Goal: Navigation & Orientation: Find specific page/section

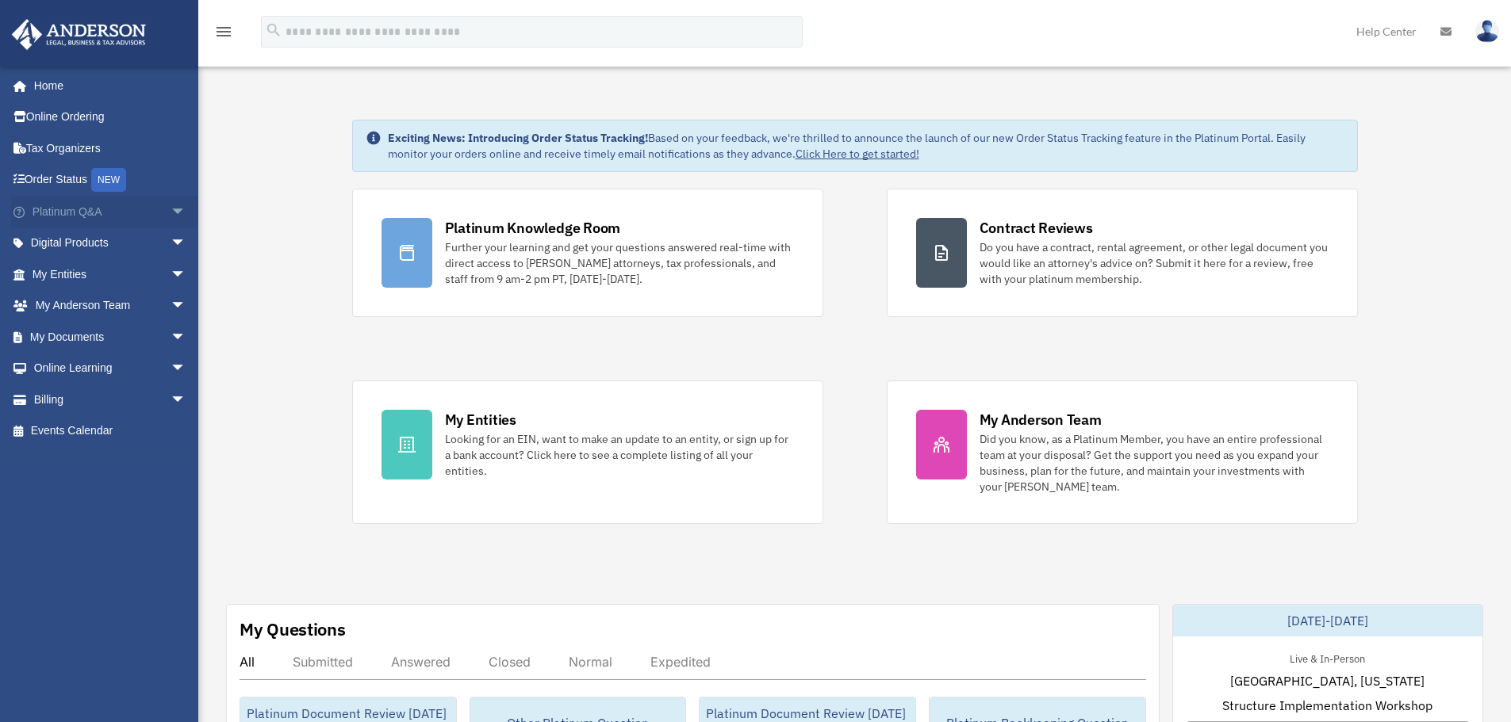
click at [170, 213] on span "arrow_drop_down" at bounding box center [186, 212] width 32 height 33
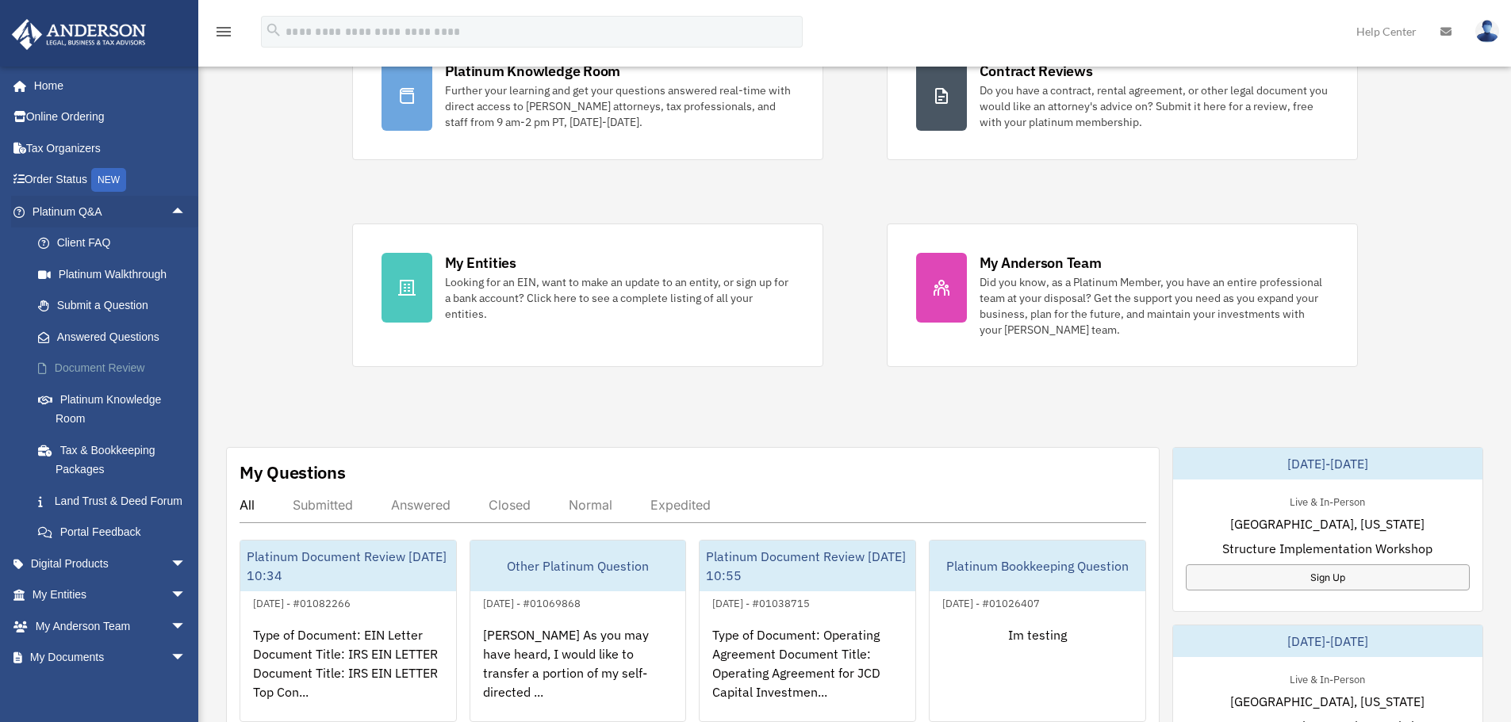
scroll to position [159, 0]
click at [170, 580] on span "arrow_drop_down" at bounding box center [186, 564] width 32 height 33
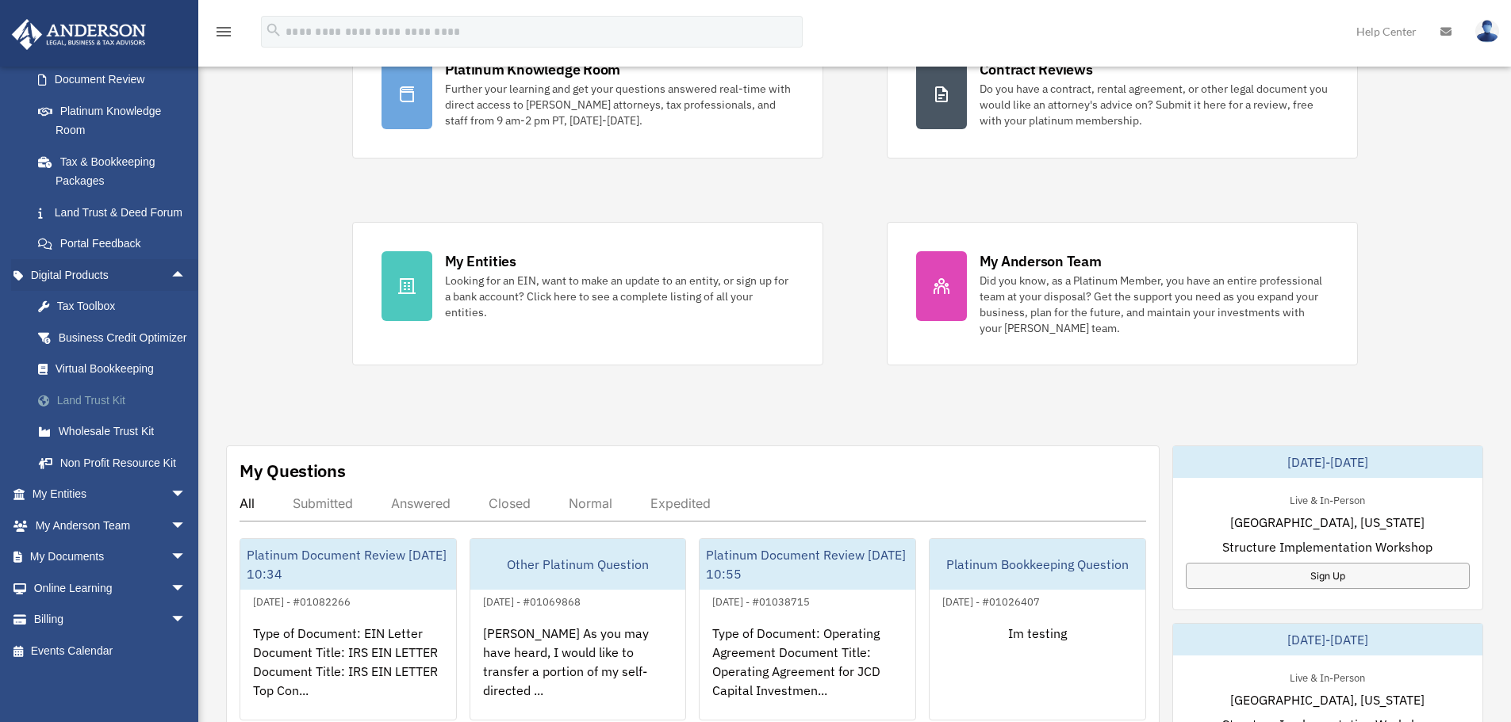
scroll to position [317, 0]
click at [170, 499] on span "arrow_drop_down" at bounding box center [186, 493] width 32 height 33
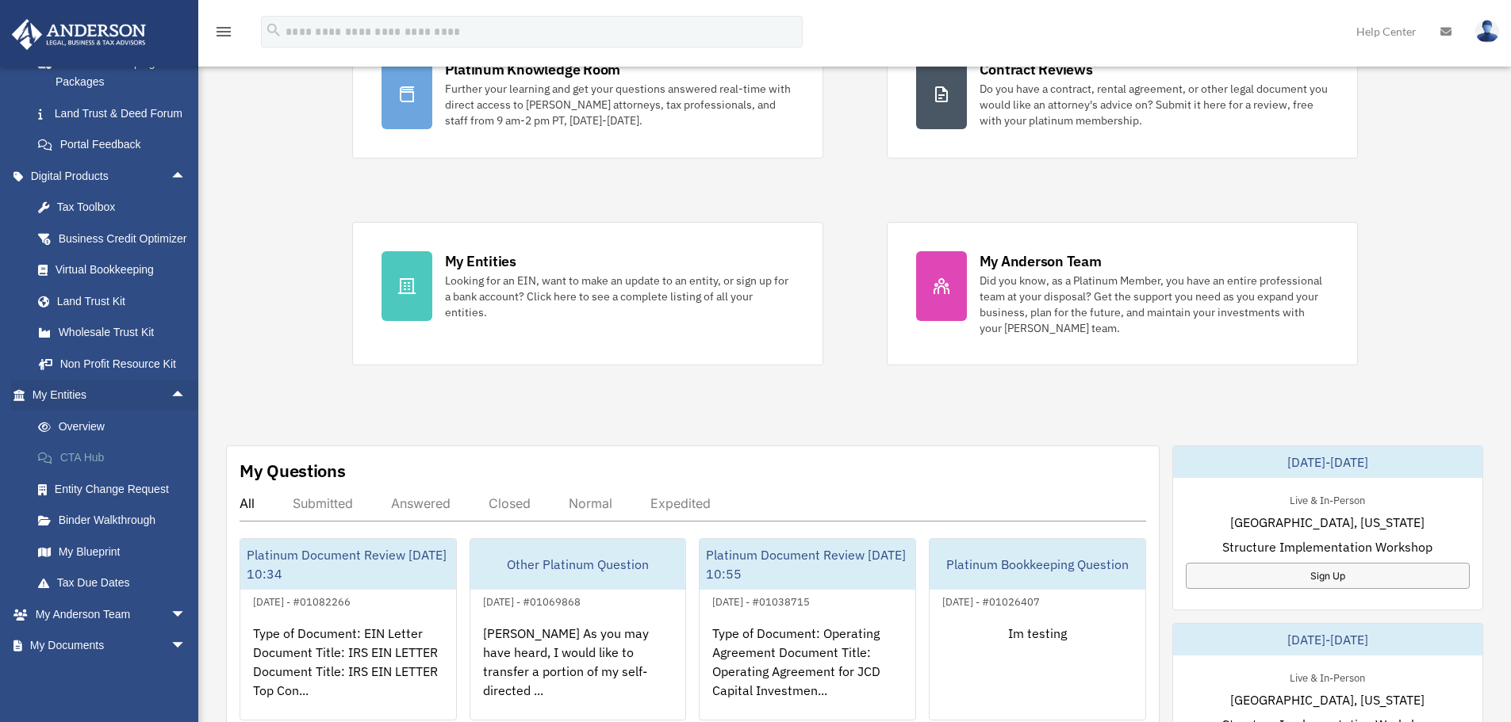
scroll to position [397, 0]
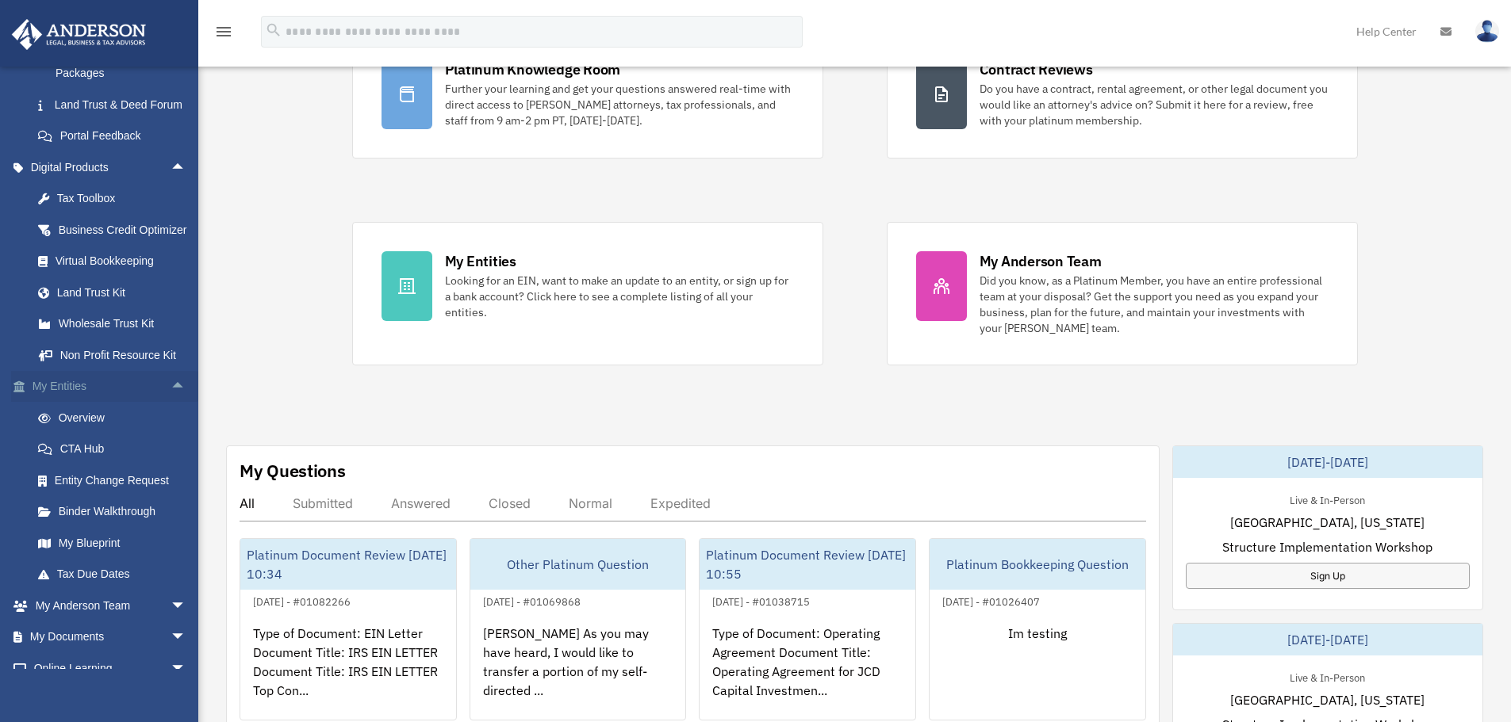
click at [170, 404] on span "arrow_drop_up" at bounding box center [186, 387] width 32 height 33
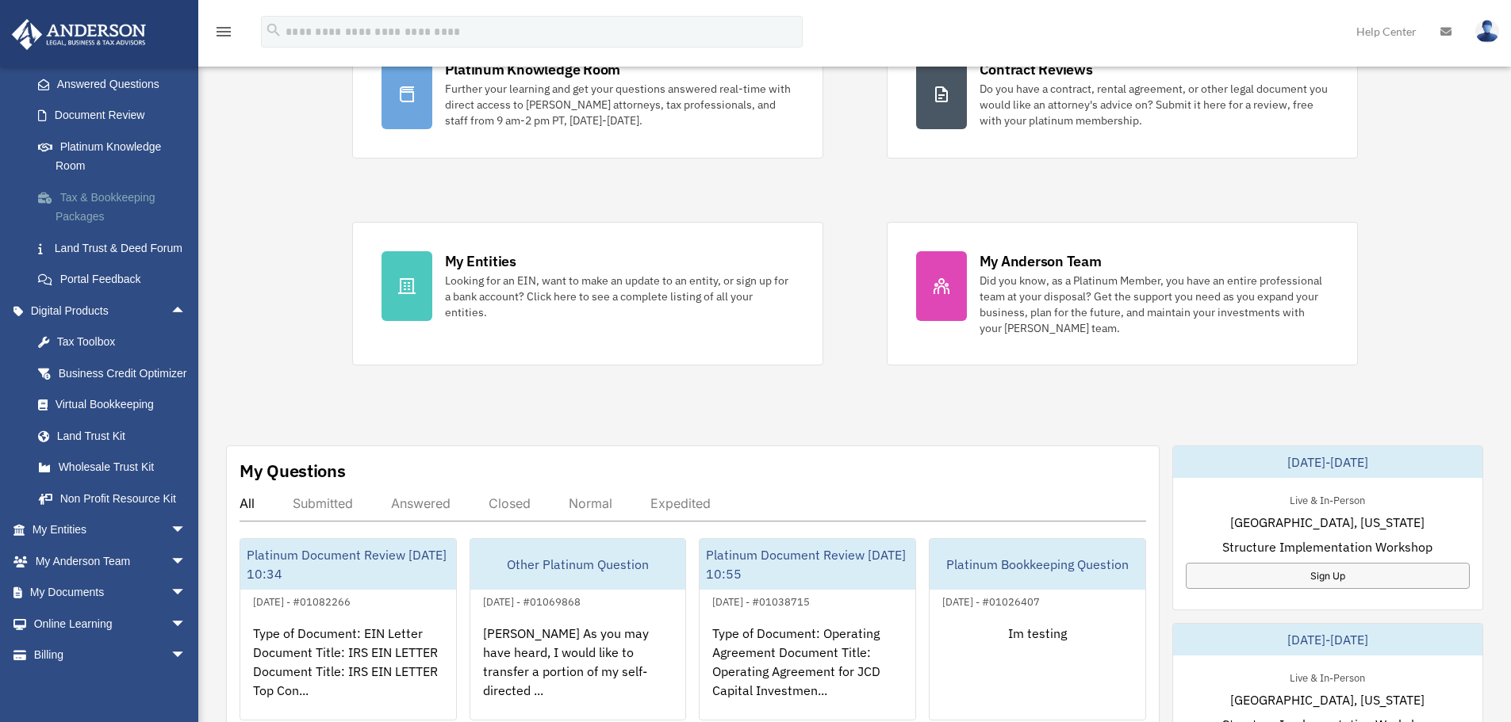
scroll to position [0, 0]
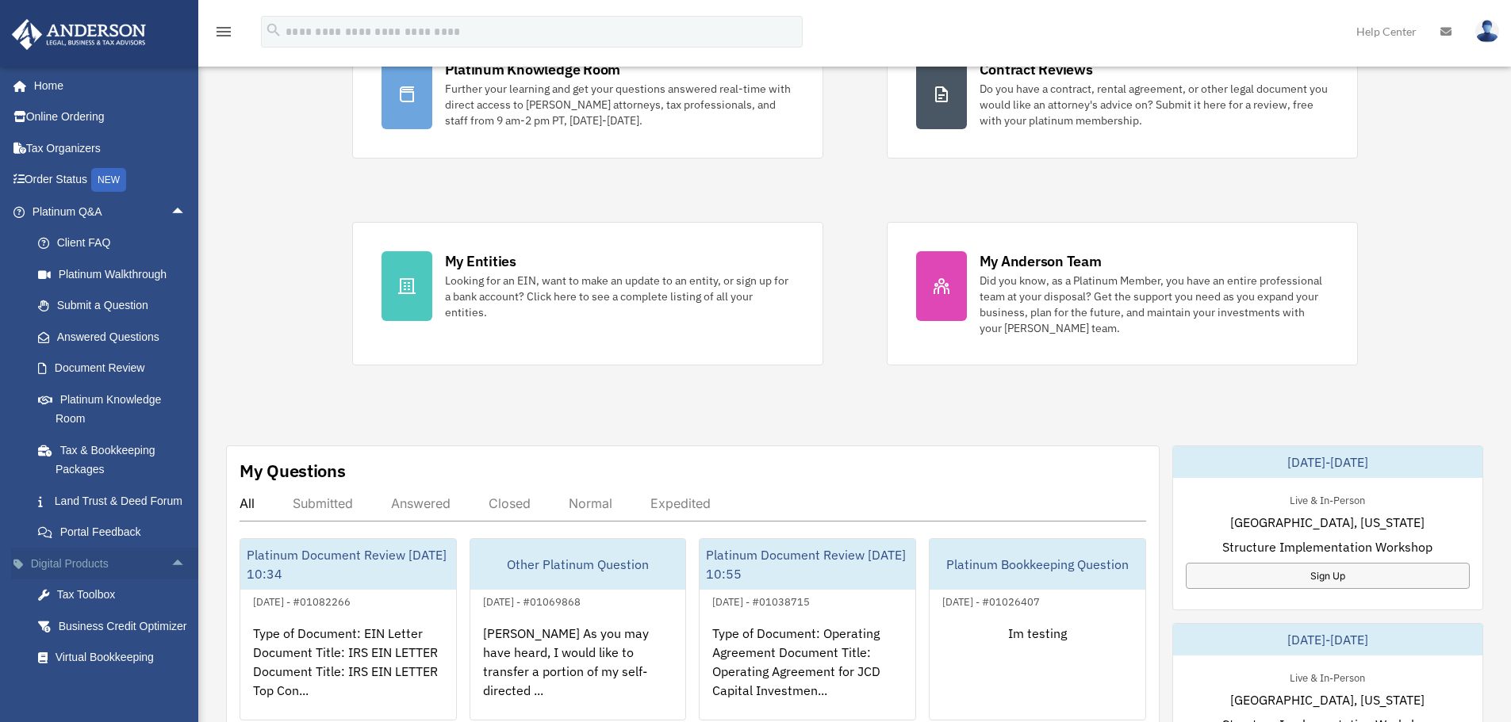
click at [170, 580] on span "arrow_drop_up" at bounding box center [186, 564] width 32 height 33
click at [174, 210] on span "arrow_drop_up" at bounding box center [186, 212] width 32 height 33
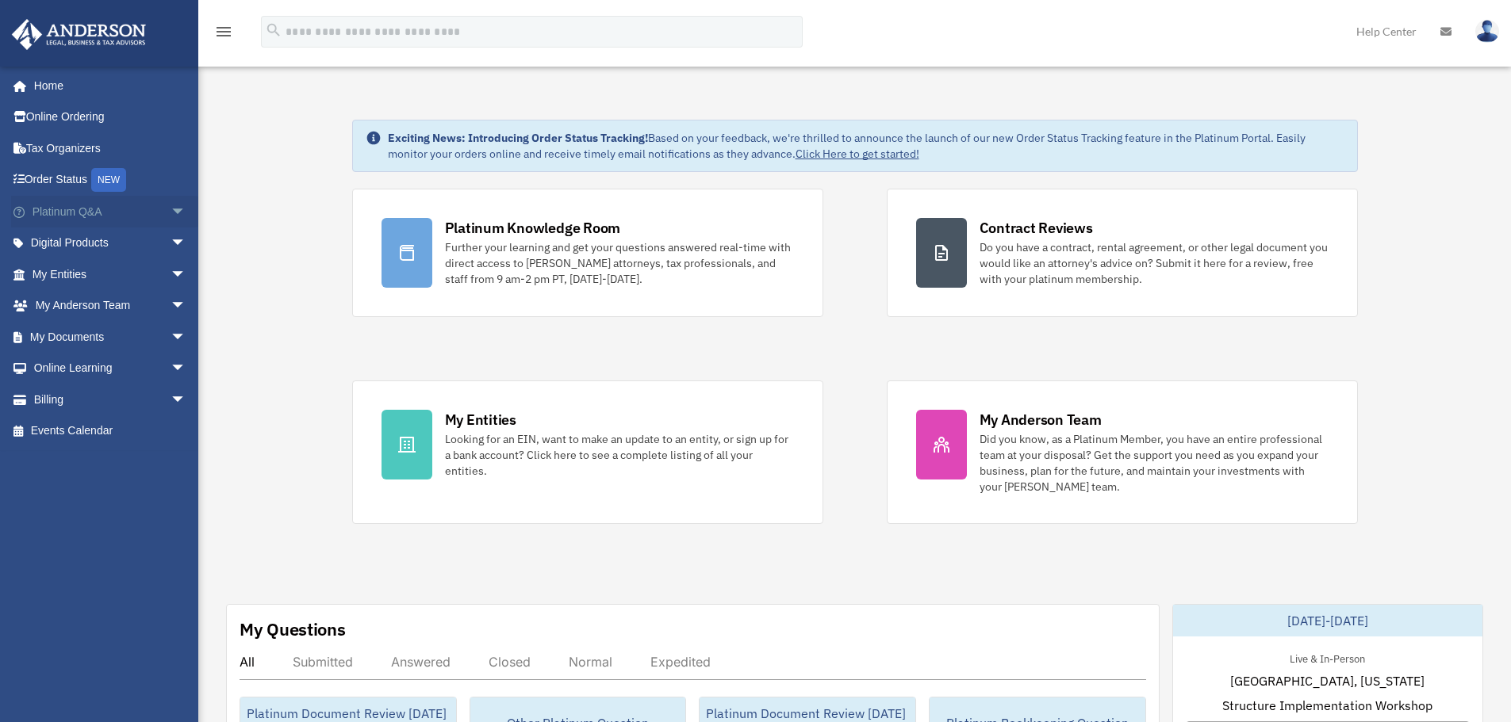
click at [181, 205] on span "arrow_drop_down" at bounding box center [186, 212] width 32 height 33
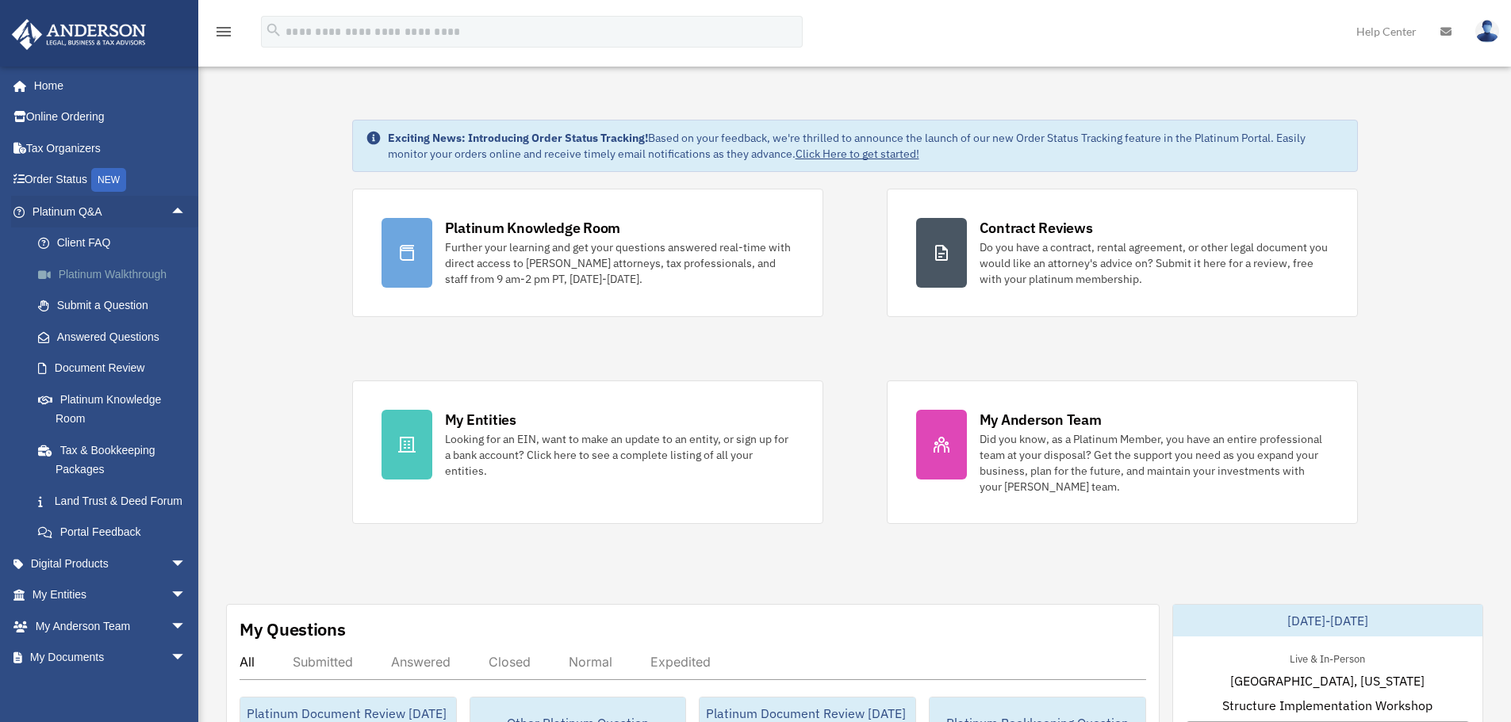
click at [134, 266] on link "Platinum Walkthrough" at bounding box center [116, 275] width 188 height 32
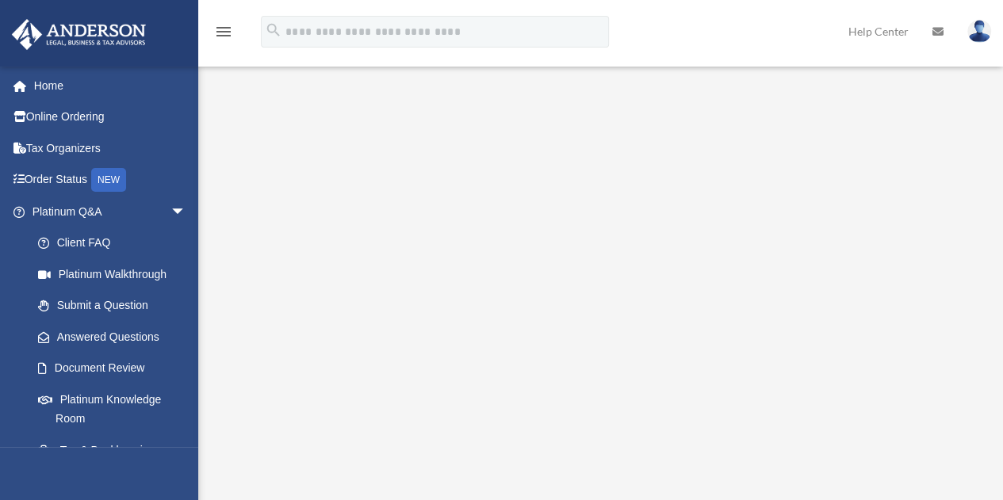
scroll to position [79, 0]
click at [969, 416] on div "Scroll to top vertical_align_top" at bounding box center [958, 416] width 33 height 33
click at [963, 411] on div "Scroll to top vertical_align_top" at bounding box center [958, 416] width 33 height 33
click at [956, 414] on div "Scroll to top vertical_align_top" at bounding box center [958, 416] width 33 height 33
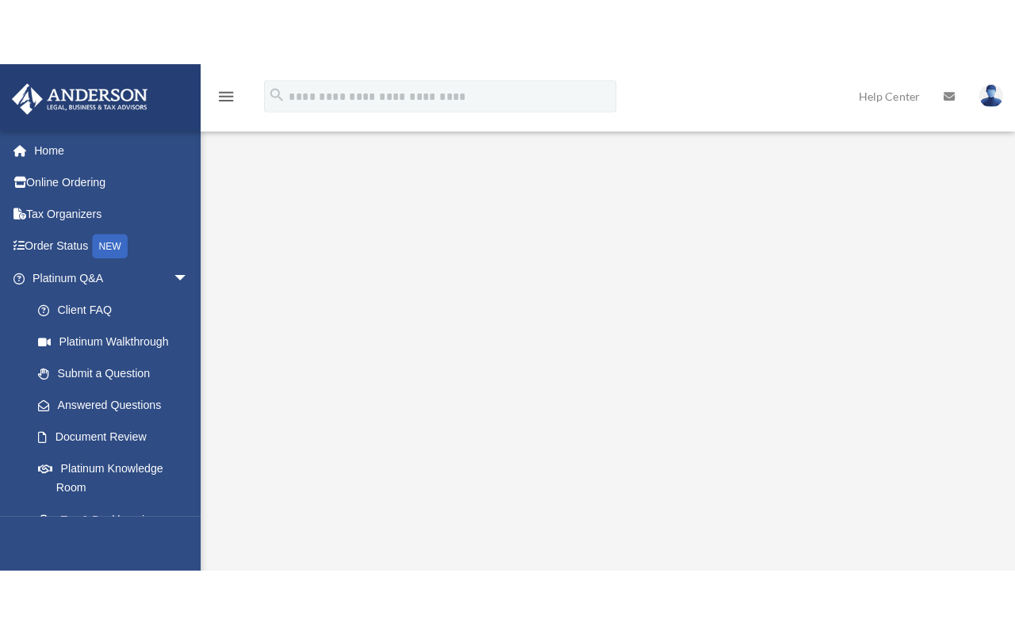
scroll to position [0, 0]
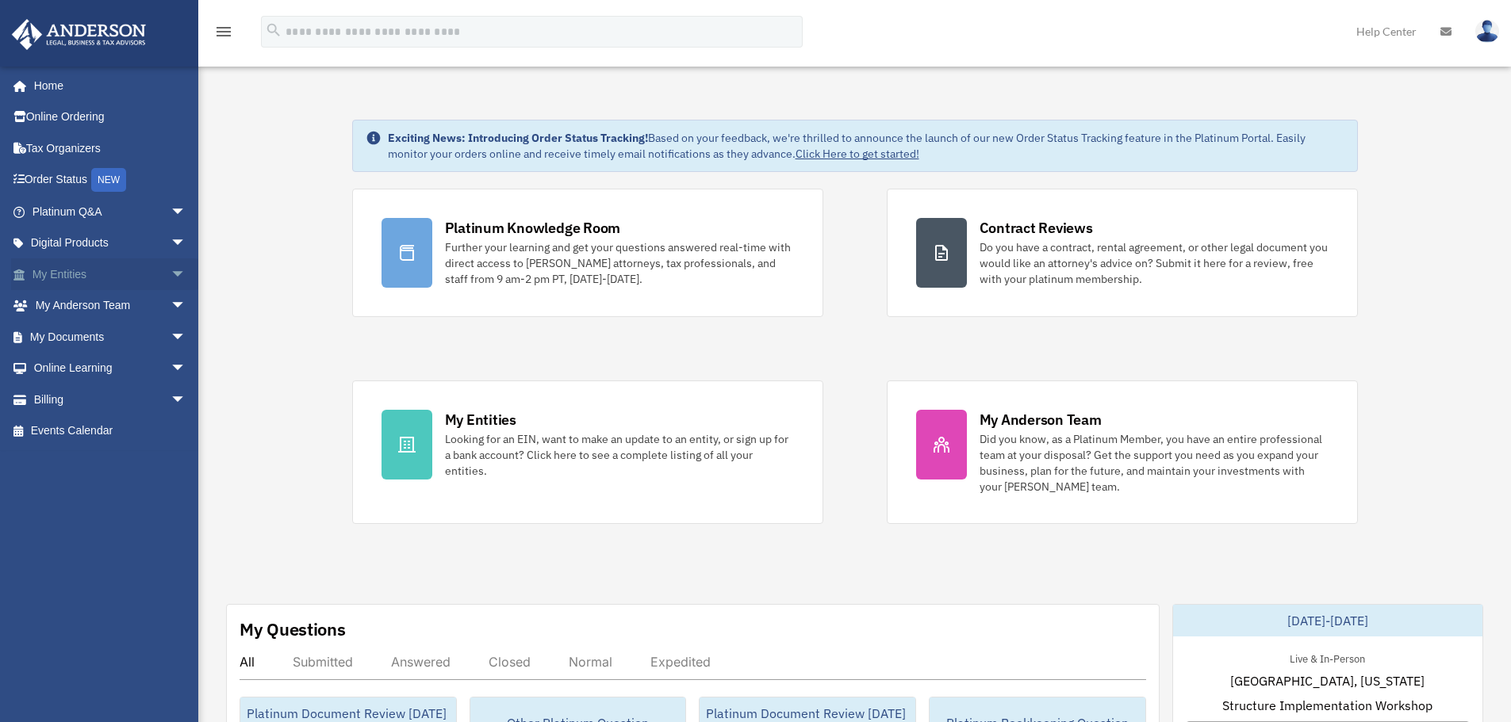
click at [170, 259] on span "arrow_drop_down" at bounding box center [186, 275] width 32 height 33
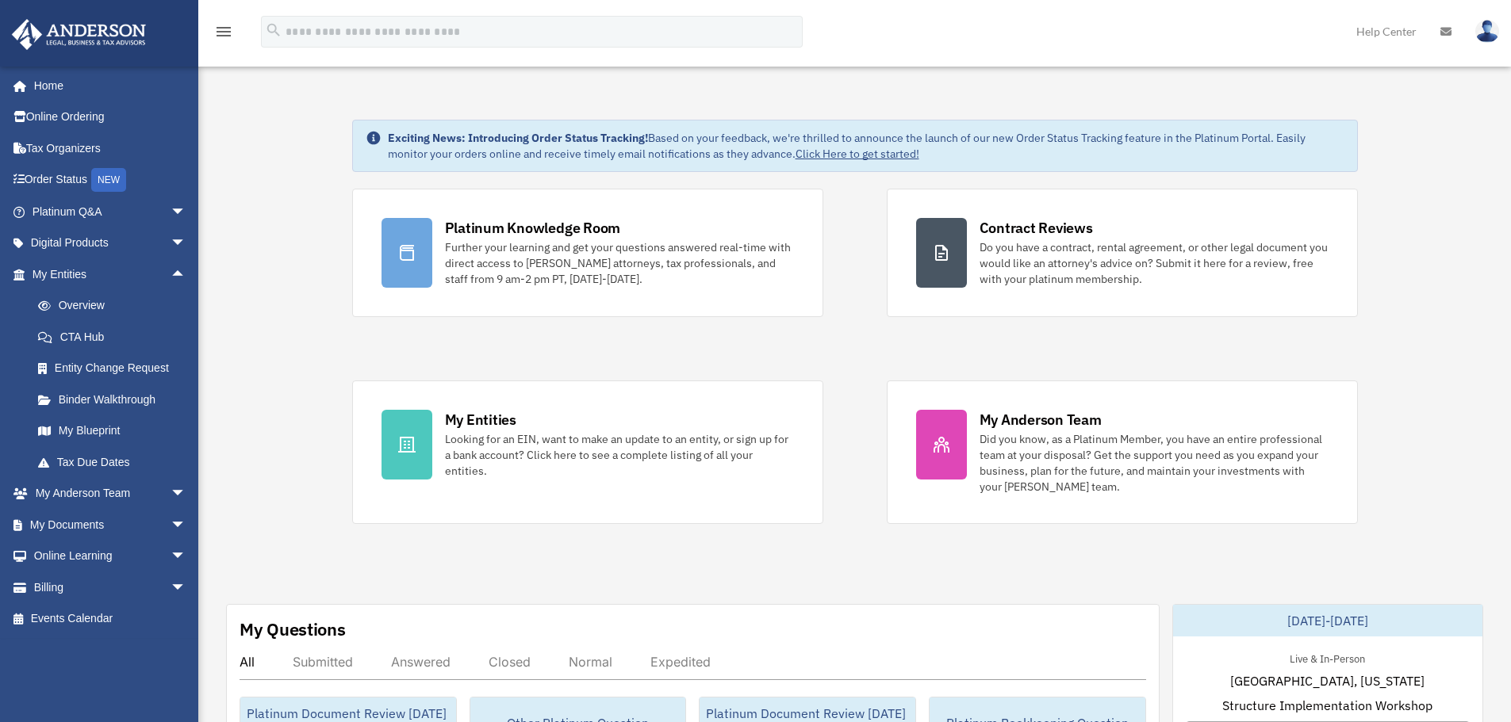
click at [1489, 25] on img at bounding box center [1487, 31] width 24 height 23
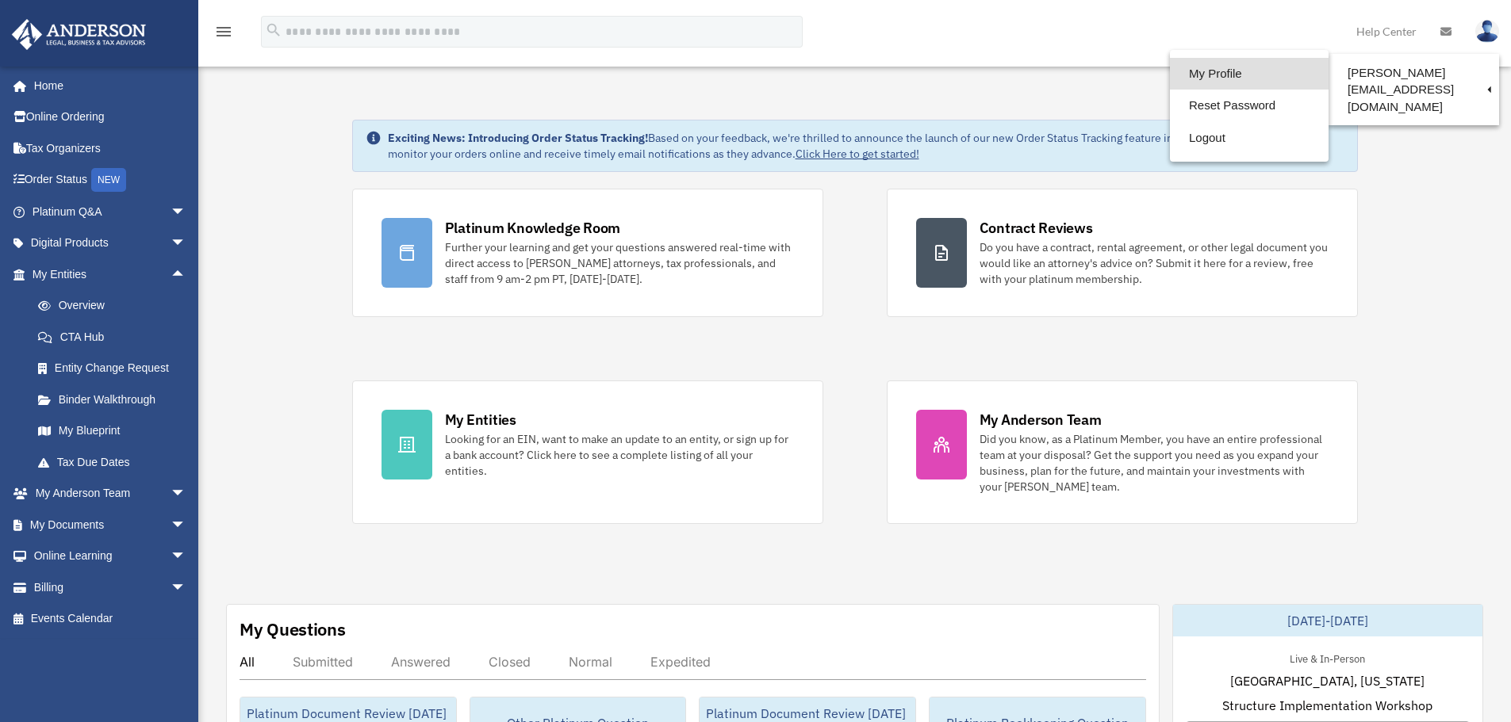
click at [1239, 69] on link "My Profile" at bounding box center [1249, 74] width 159 height 33
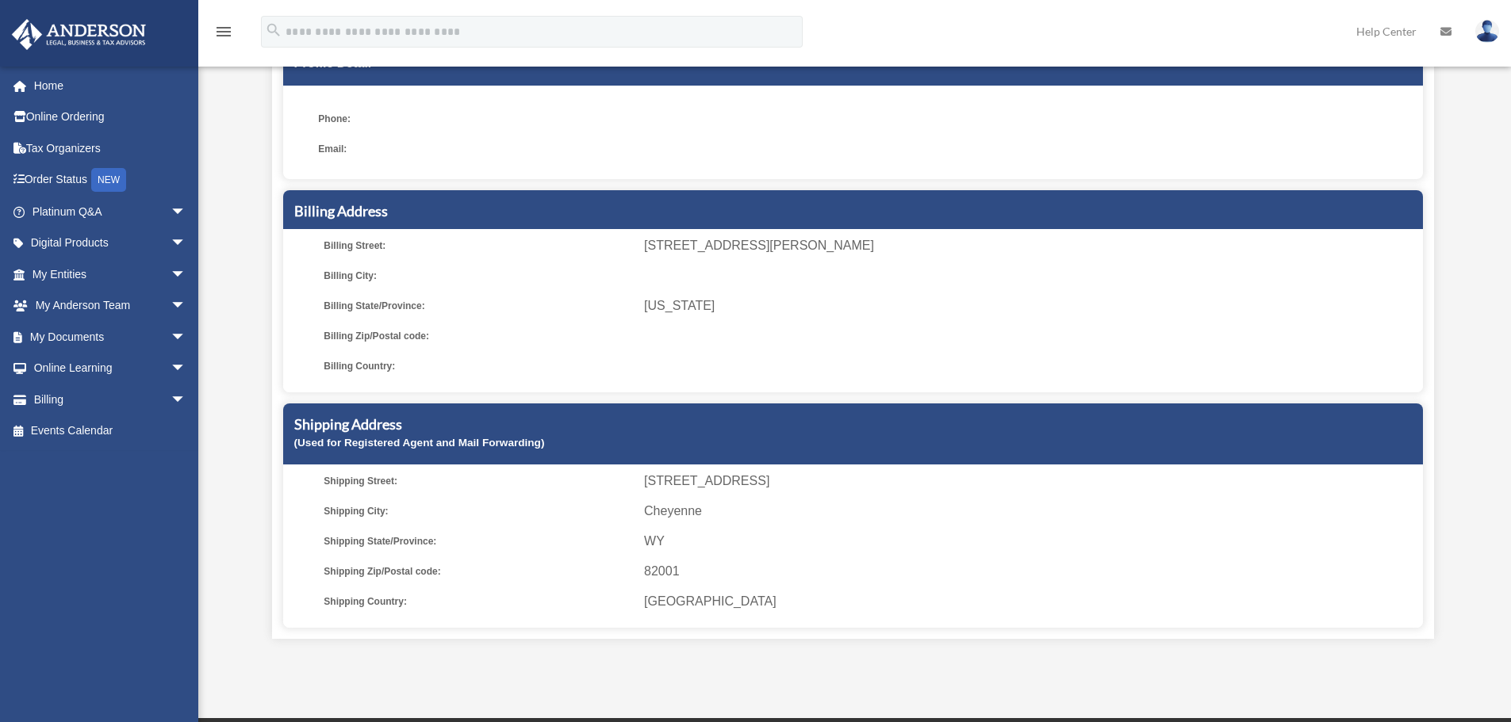
scroll to position [159, 0]
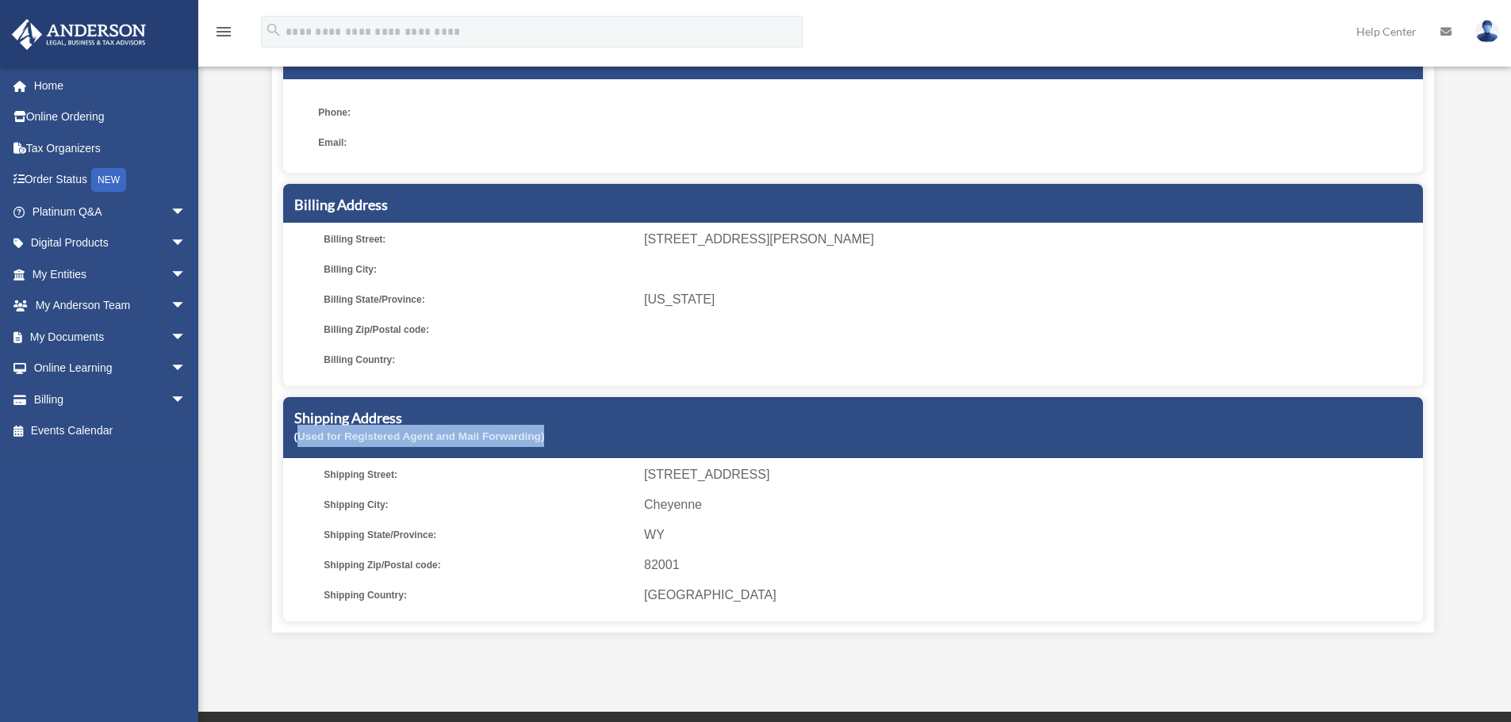
drag, startPoint x: 300, startPoint y: 442, endPoint x: 600, endPoint y: 450, distance: 300.7
click at [600, 450] on div "Shipping Address (Used for Registered Agent and Mail Forwarding)" at bounding box center [853, 427] width 1140 height 61
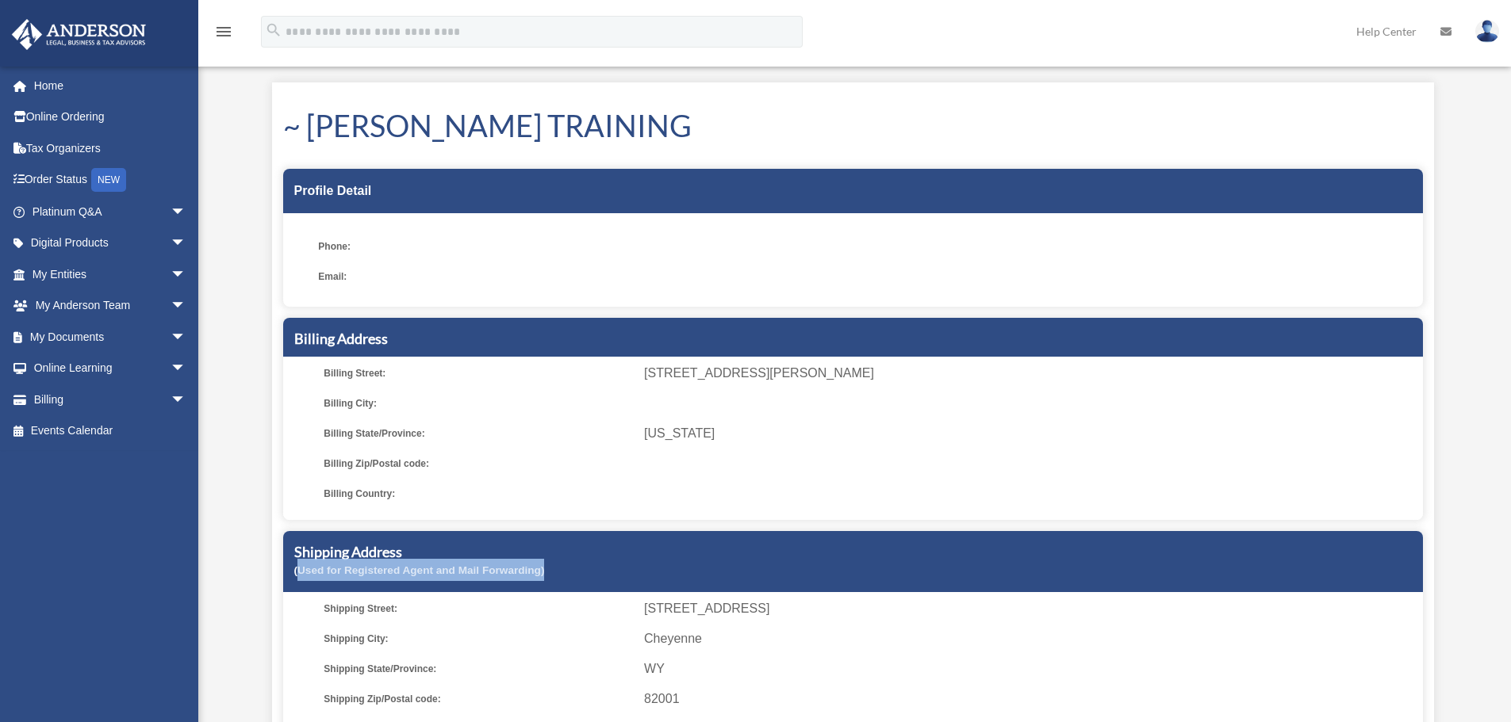
scroll to position [0, 0]
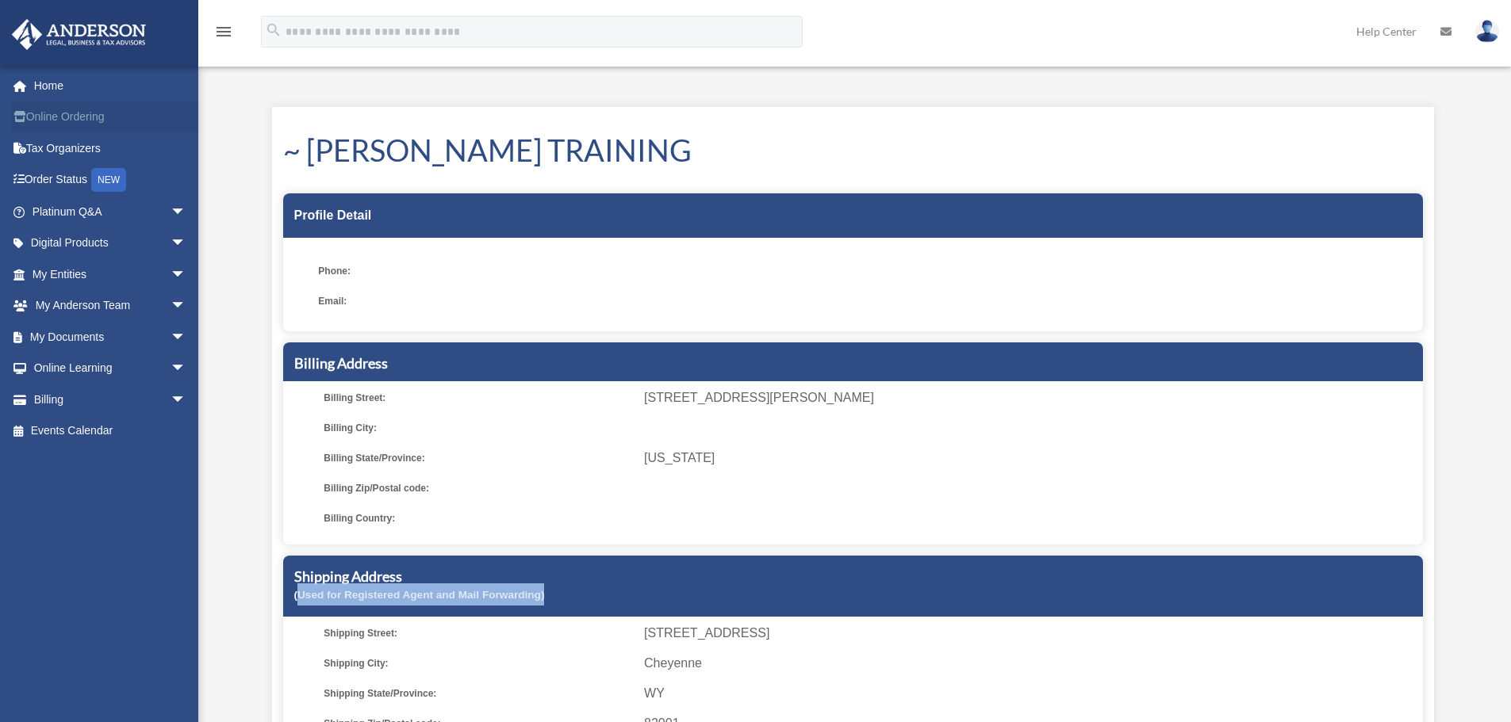
click at [59, 117] on link "Online Ordering" at bounding box center [110, 118] width 199 height 32
click at [103, 127] on link "Online Ordering" at bounding box center [110, 118] width 199 height 32
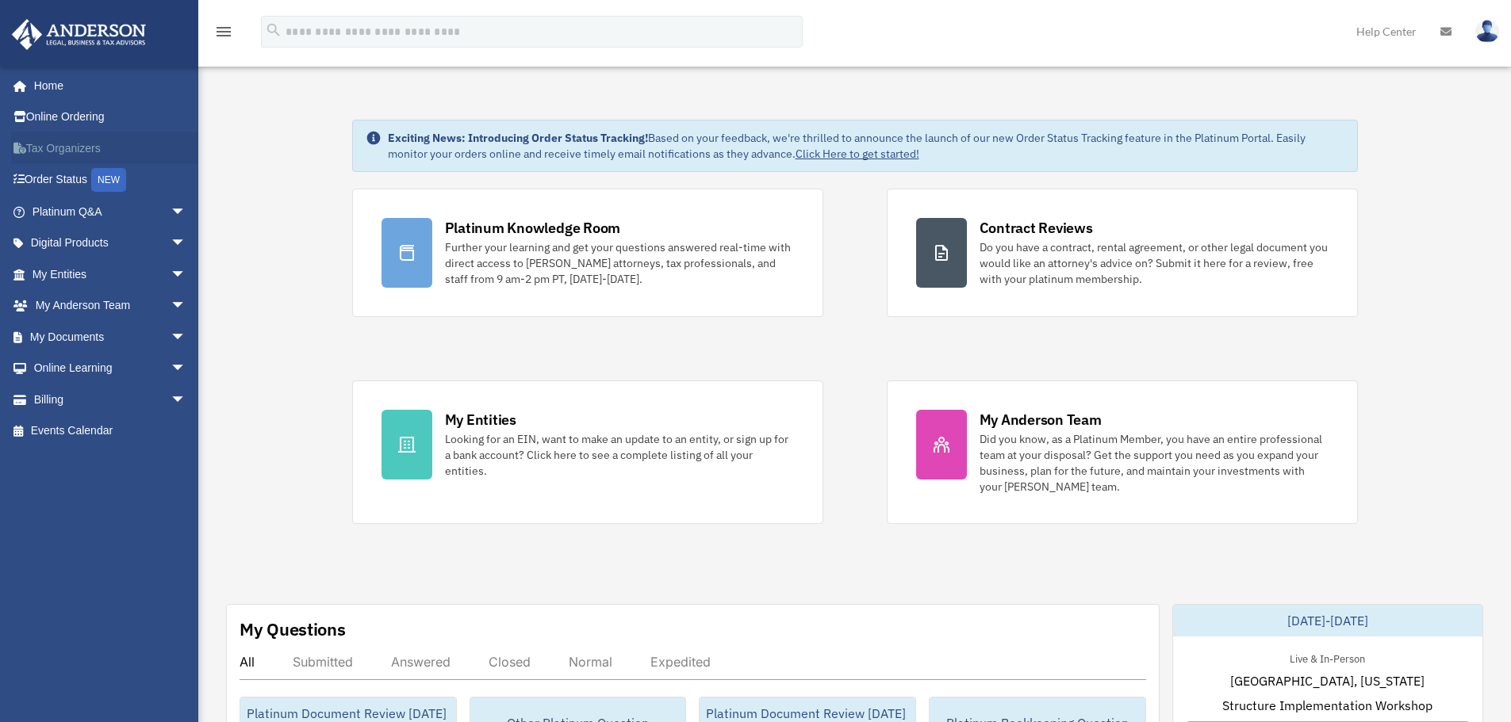
click at [112, 155] on link "Tax Organizers" at bounding box center [110, 148] width 199 height 32
click at [170, 209] on span "arrow_drop_down" at bounding box center [186, 212] width 32 height 33
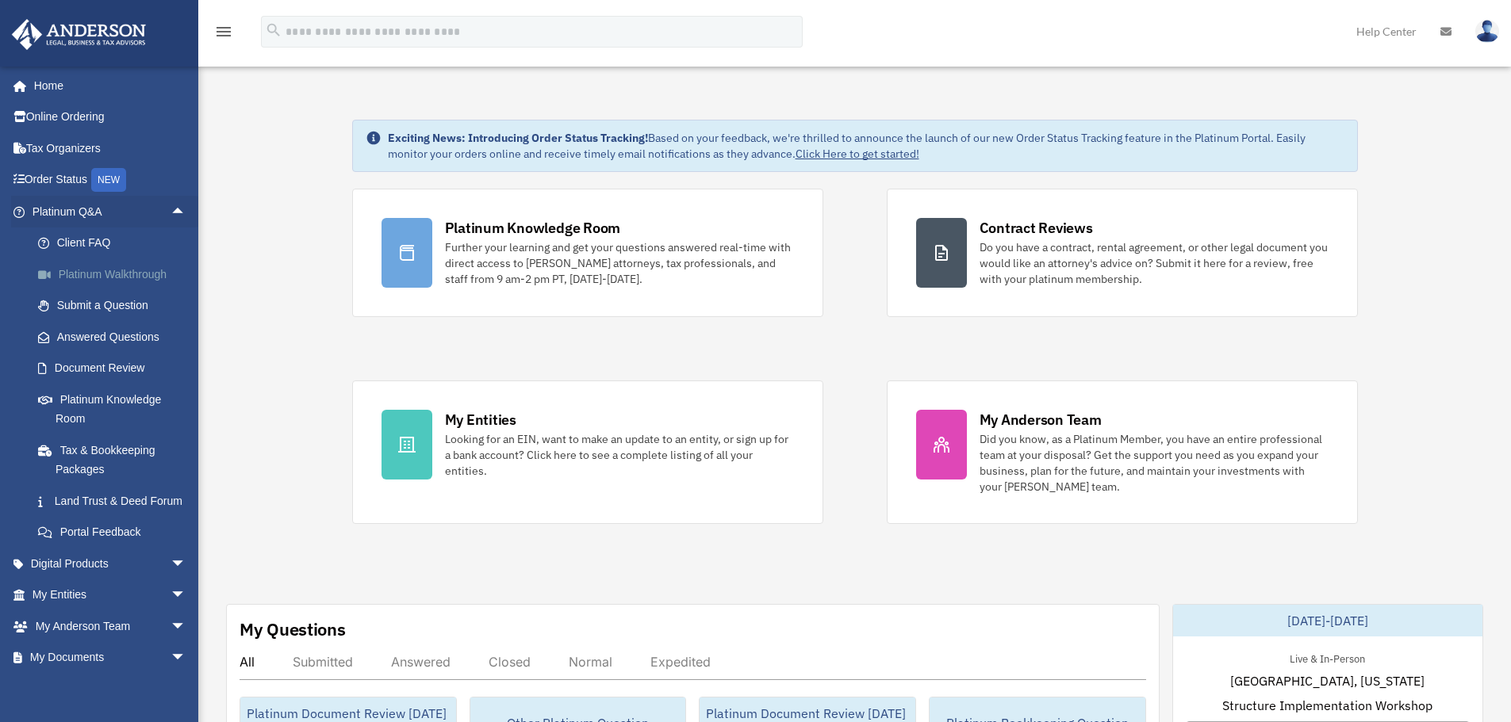
click at [140, 274] on link "Platinum Walkthrough" at bounding box center [116, 275] width 188 height 32
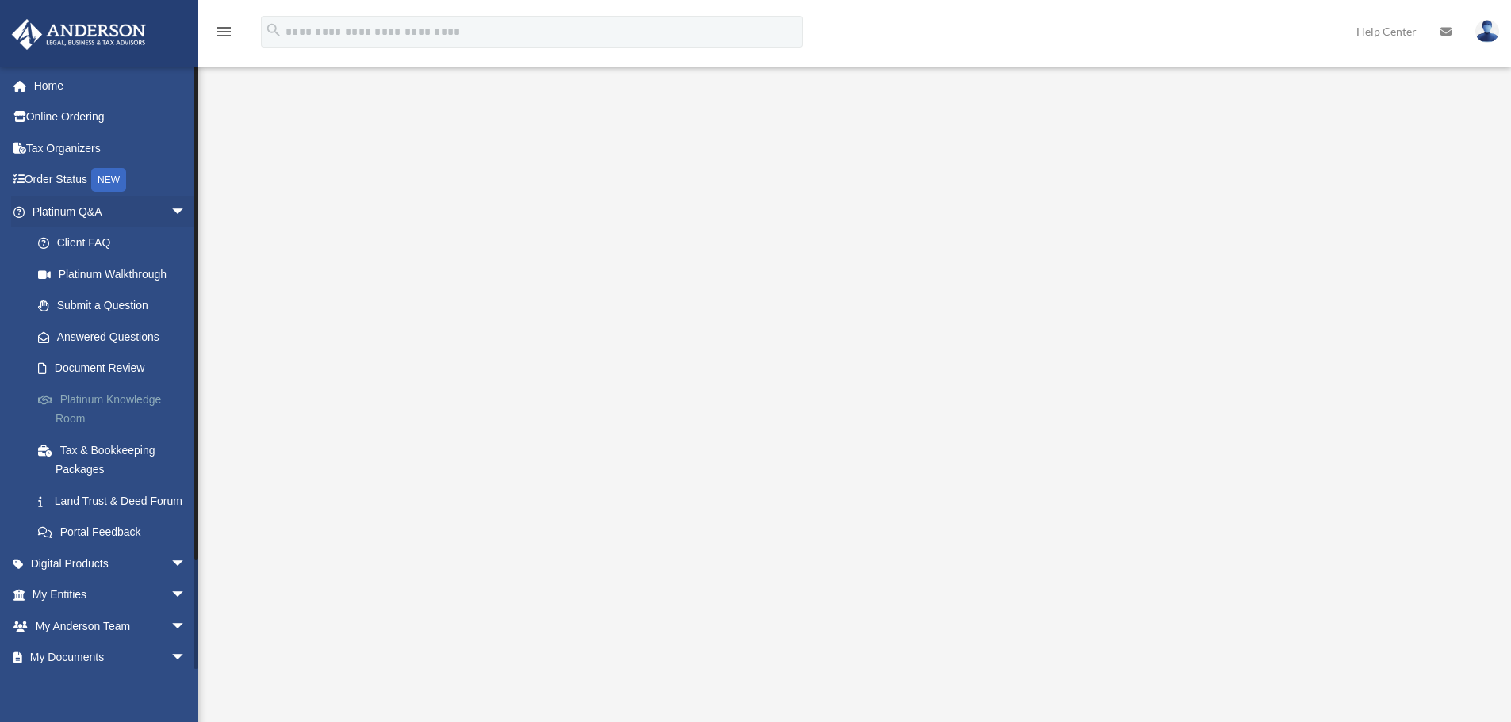
click at [152, 404] on link "Platinum Knowledge Room" at bounding box center [116, 409] width 188 height 51
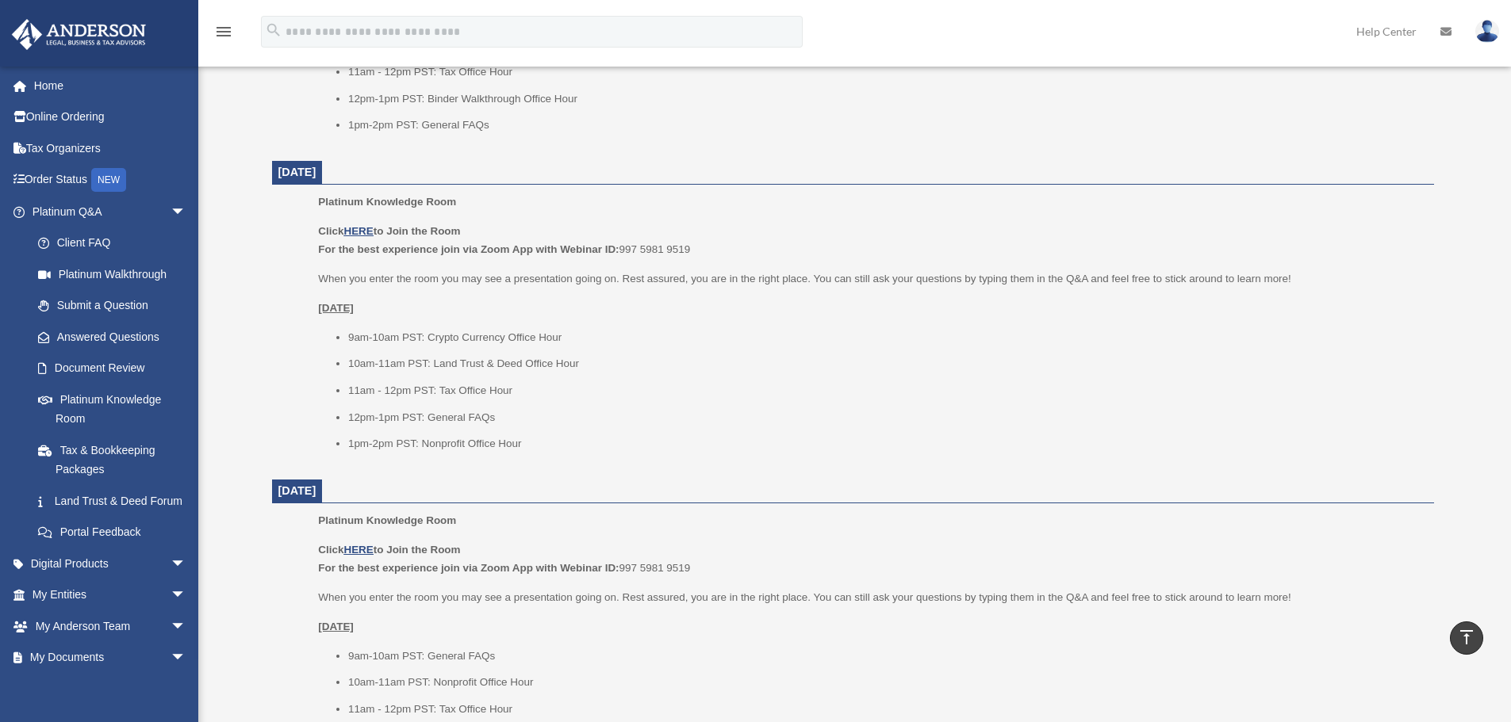
scroll to position [872, 0]
click at [170, 211] on span "arrow_drop_down" at bounding box center [186, 212] width 32 height 33
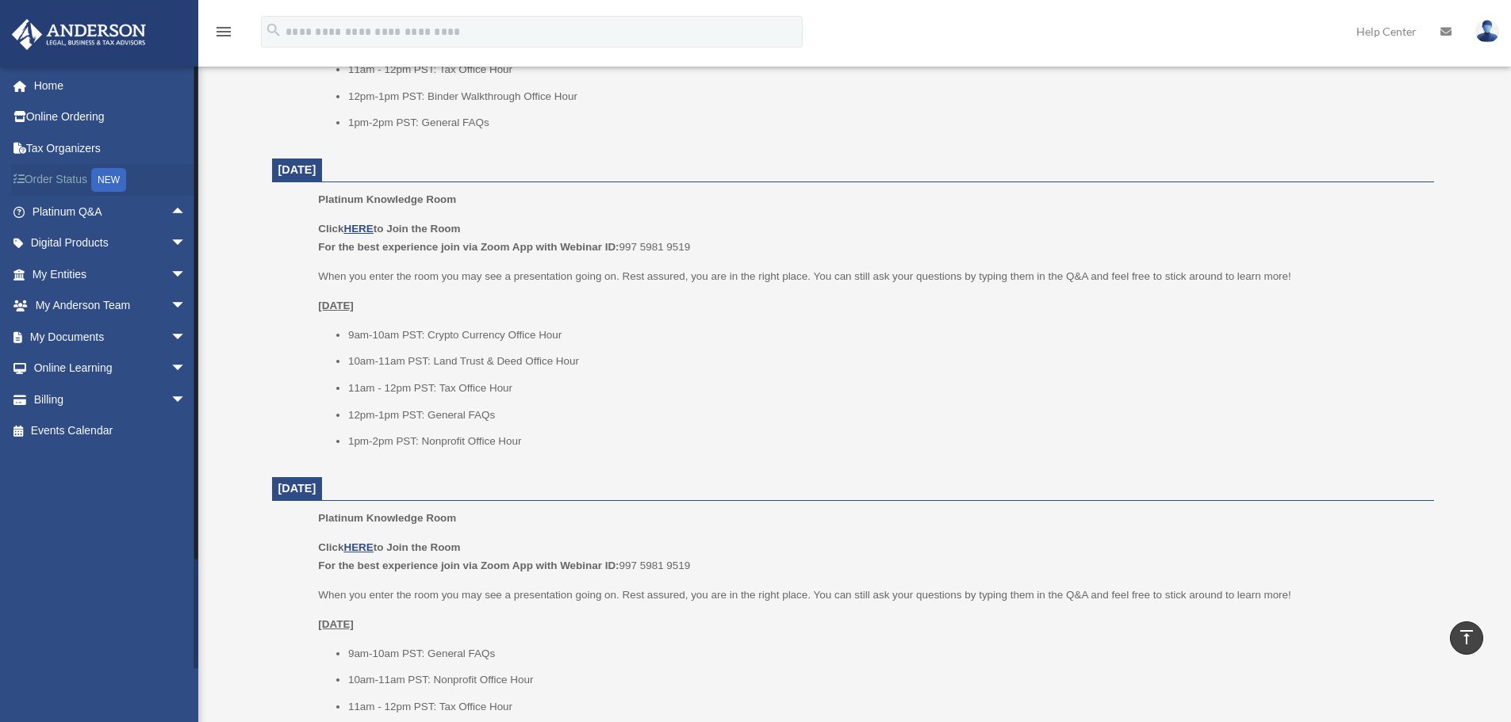
click at [81, 177] on link "Order Status NEW" at bounding box center [110, 180] width 199 height 33
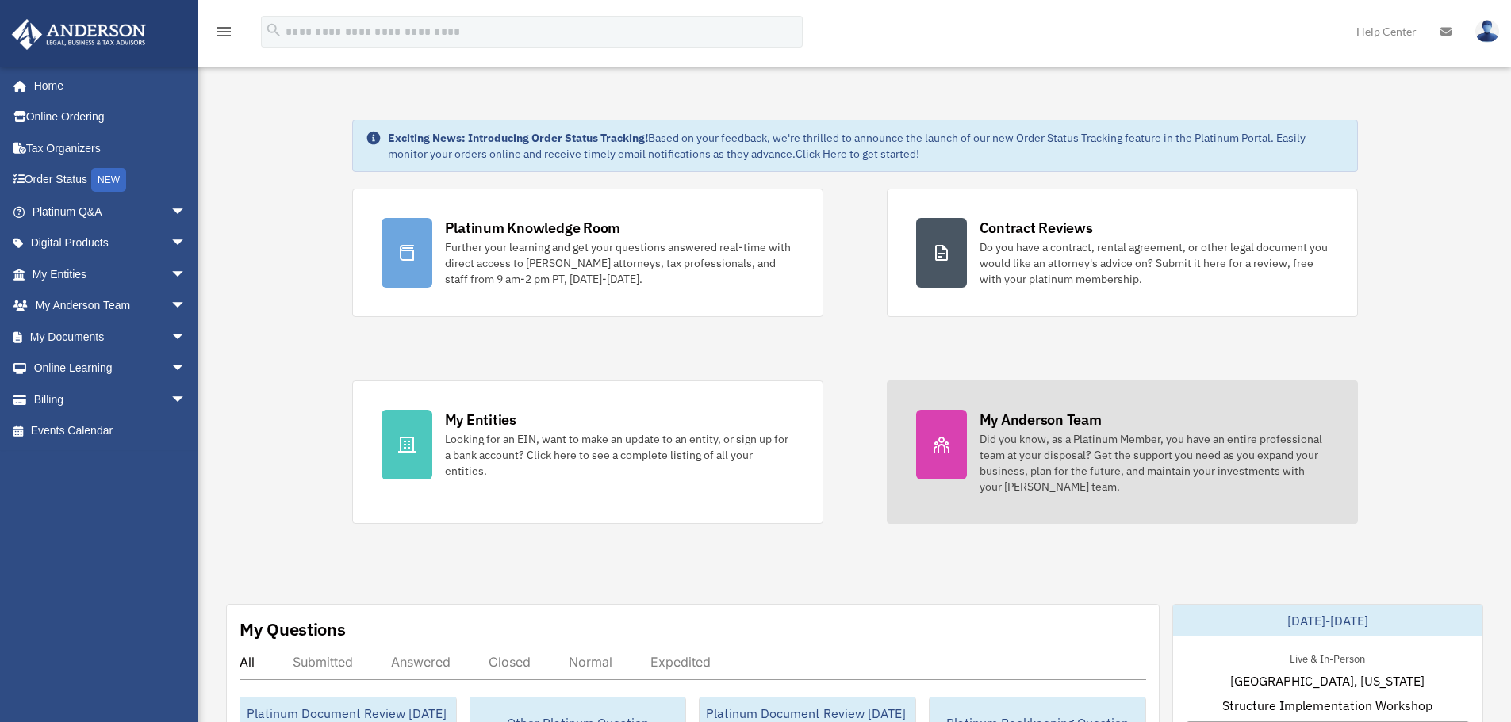
click at [1056, 483] on div "Did you know, as a Platinum Member, you have an entire professional team at you…" at bounding box center [1153, 462] width 349 height 63
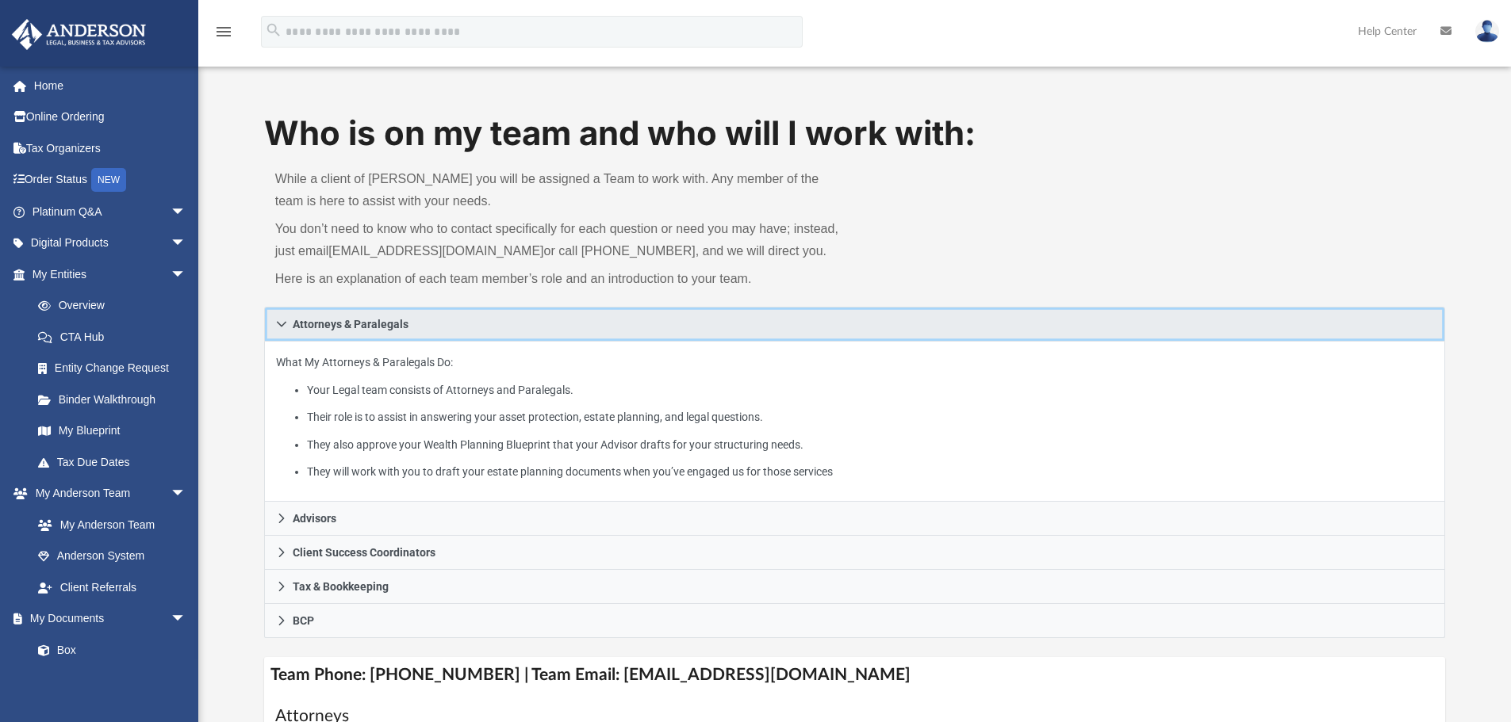
click at [282, 321] on icon at bounding box center [281, 324] width 11 height 11
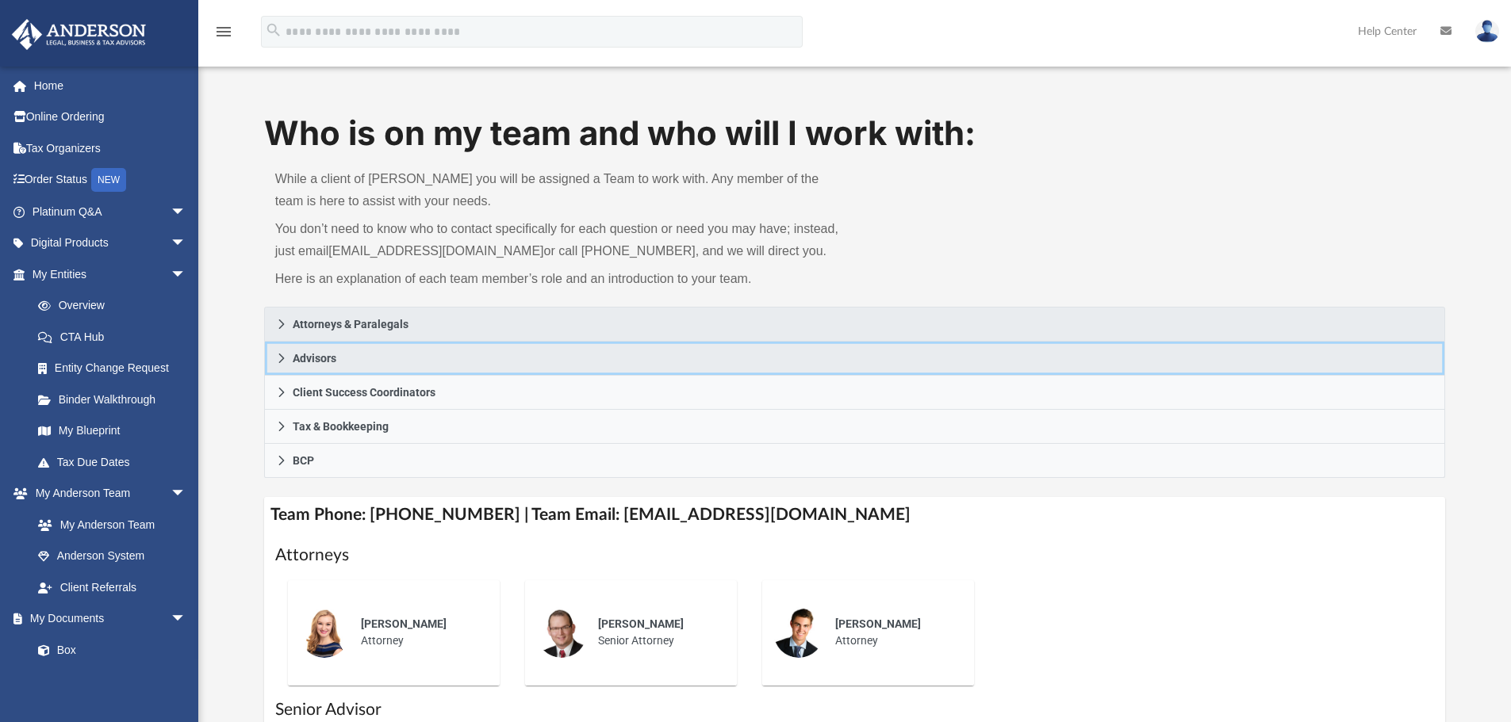
click at [279, 358] on icon at bounding box center [281, 358] width 11 height 11
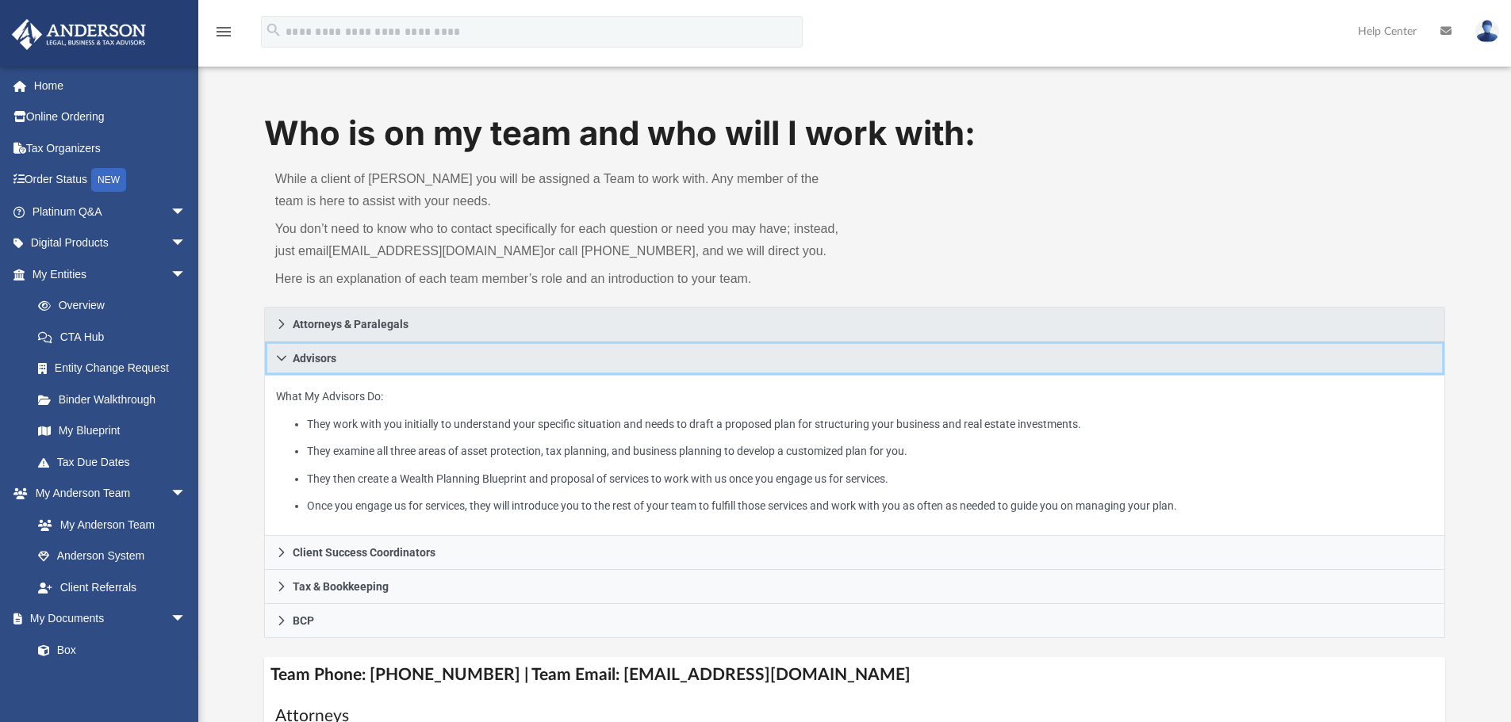
click at [279, 358] on icon at bounding box center [282, 359] width 10 height 6
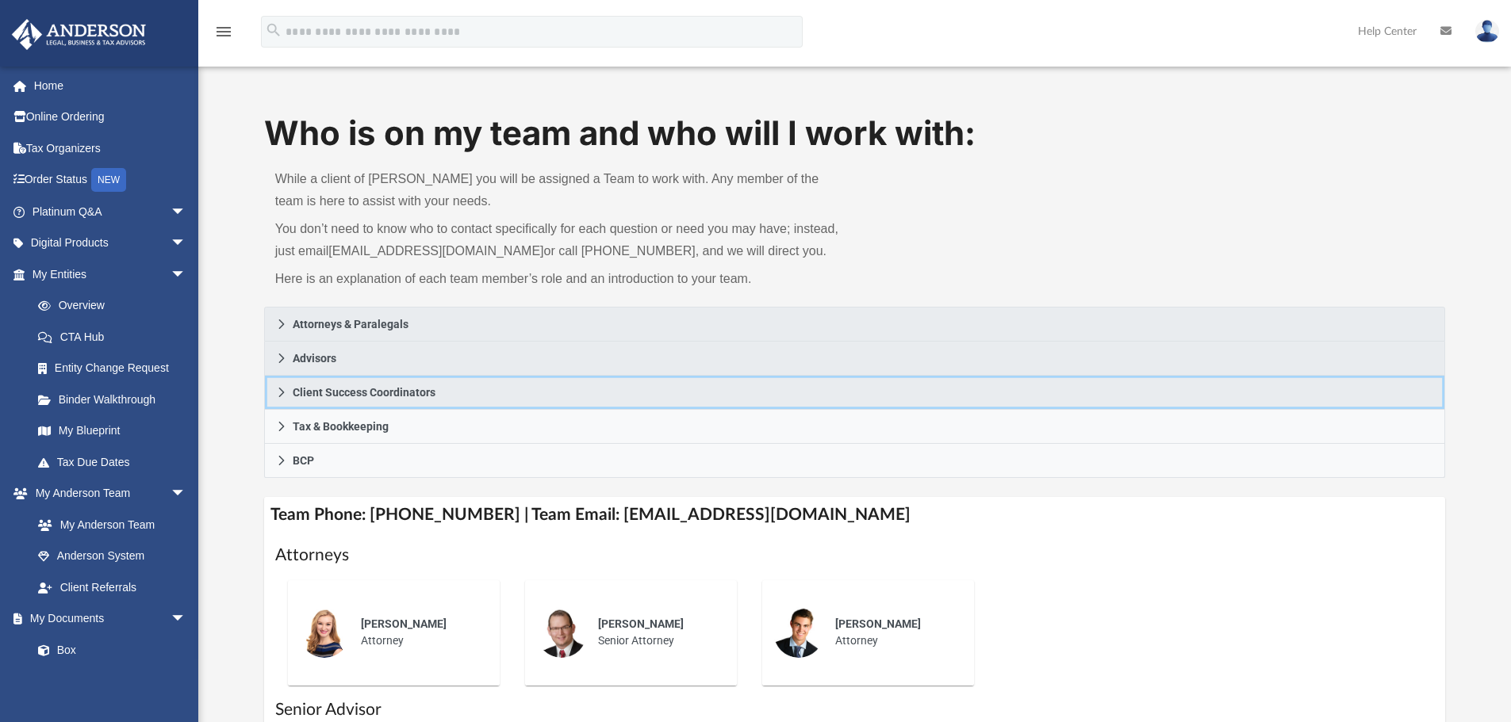
click at [276, 397] on icon at bounding box center [281, 392] width 11 height 11
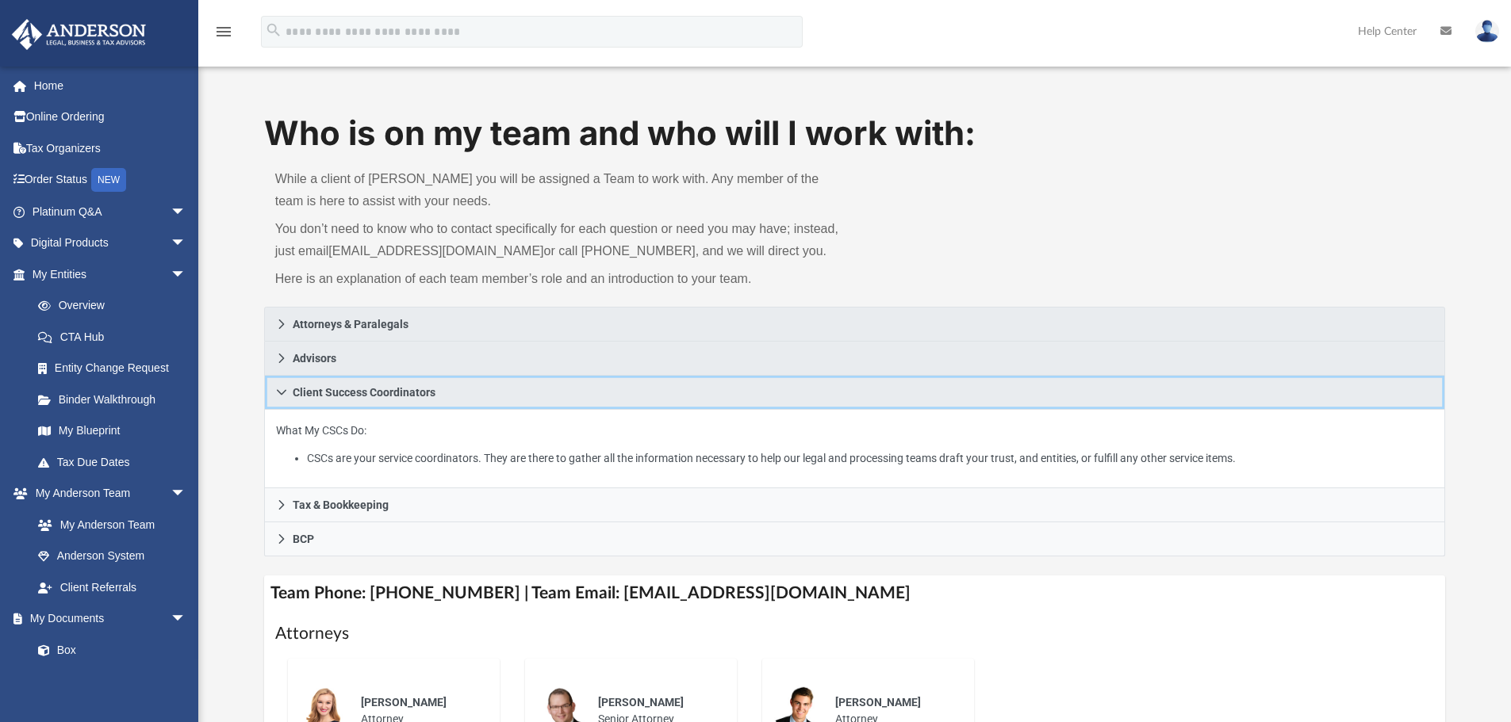
click at [285, 391] on icon at bounding box center [282, 393] width 10 height 6
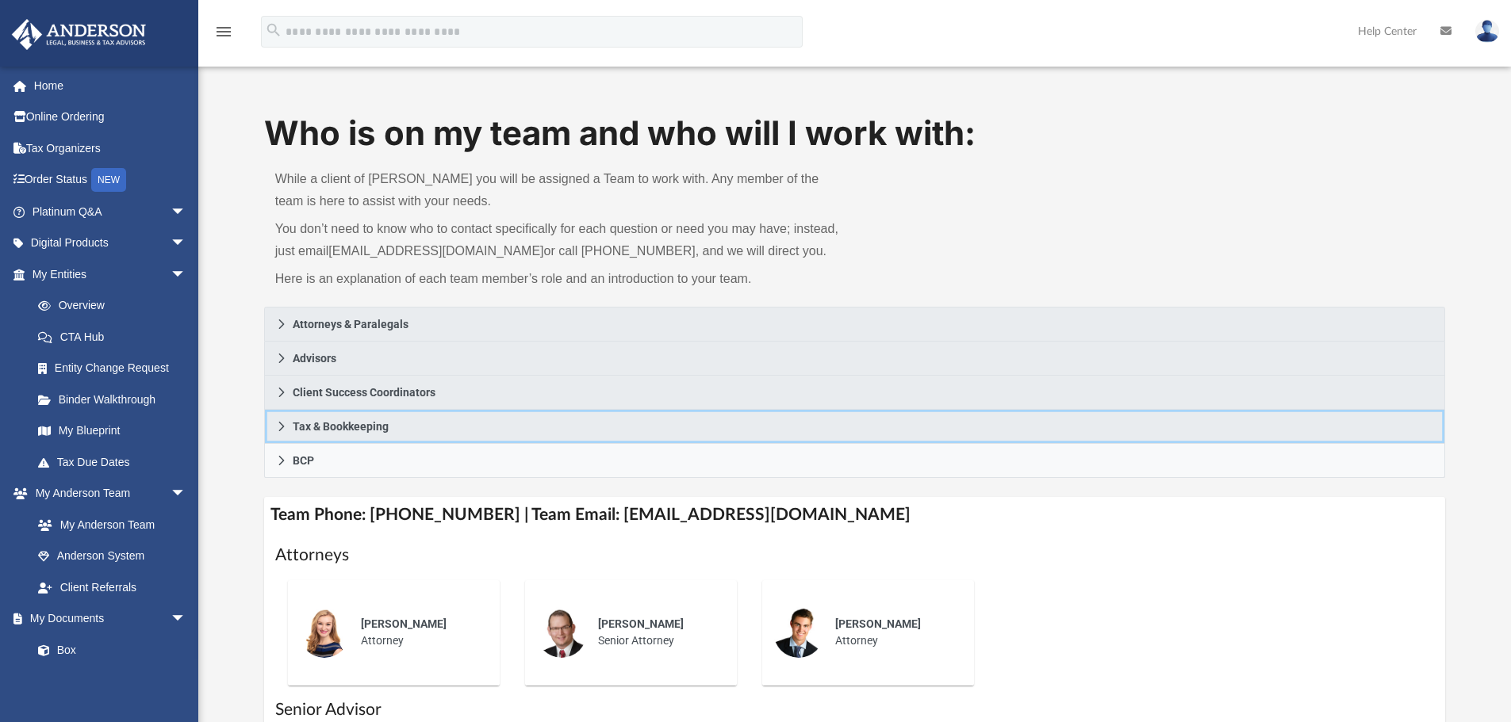
click at [278, 428] on icon at bounding box center [281, 426] width 11 height 11
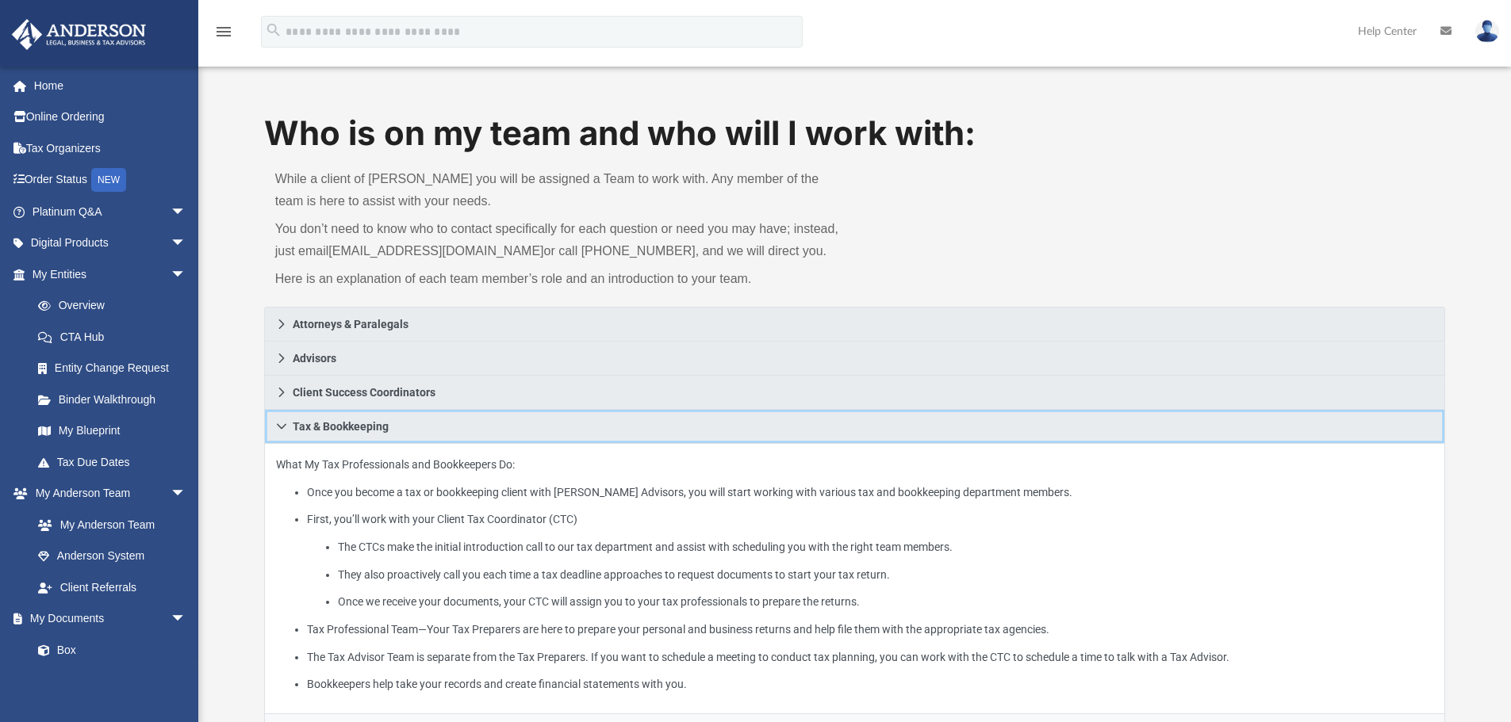
click at [280, 428] on icon at bounding box center [281, 426] width 11 height 11
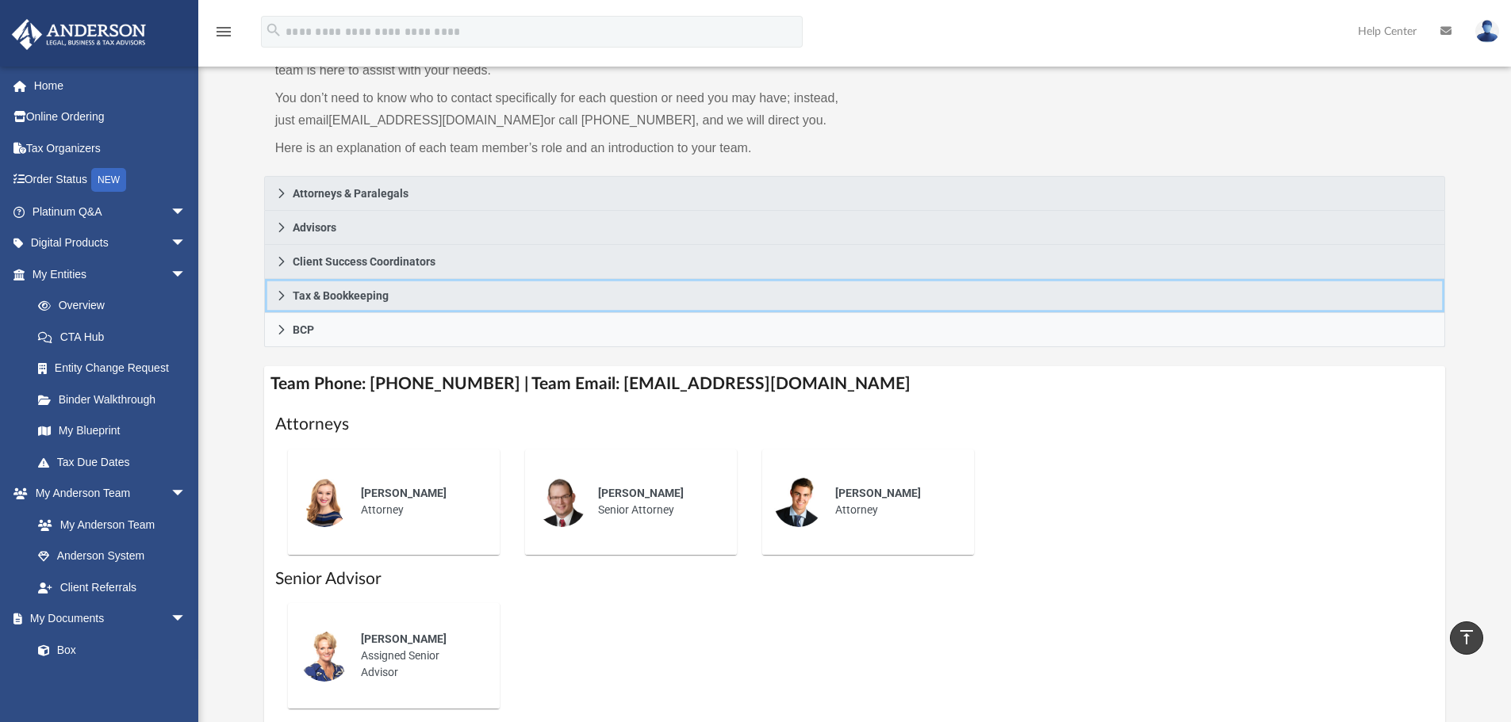
scroll to position [79, 0]
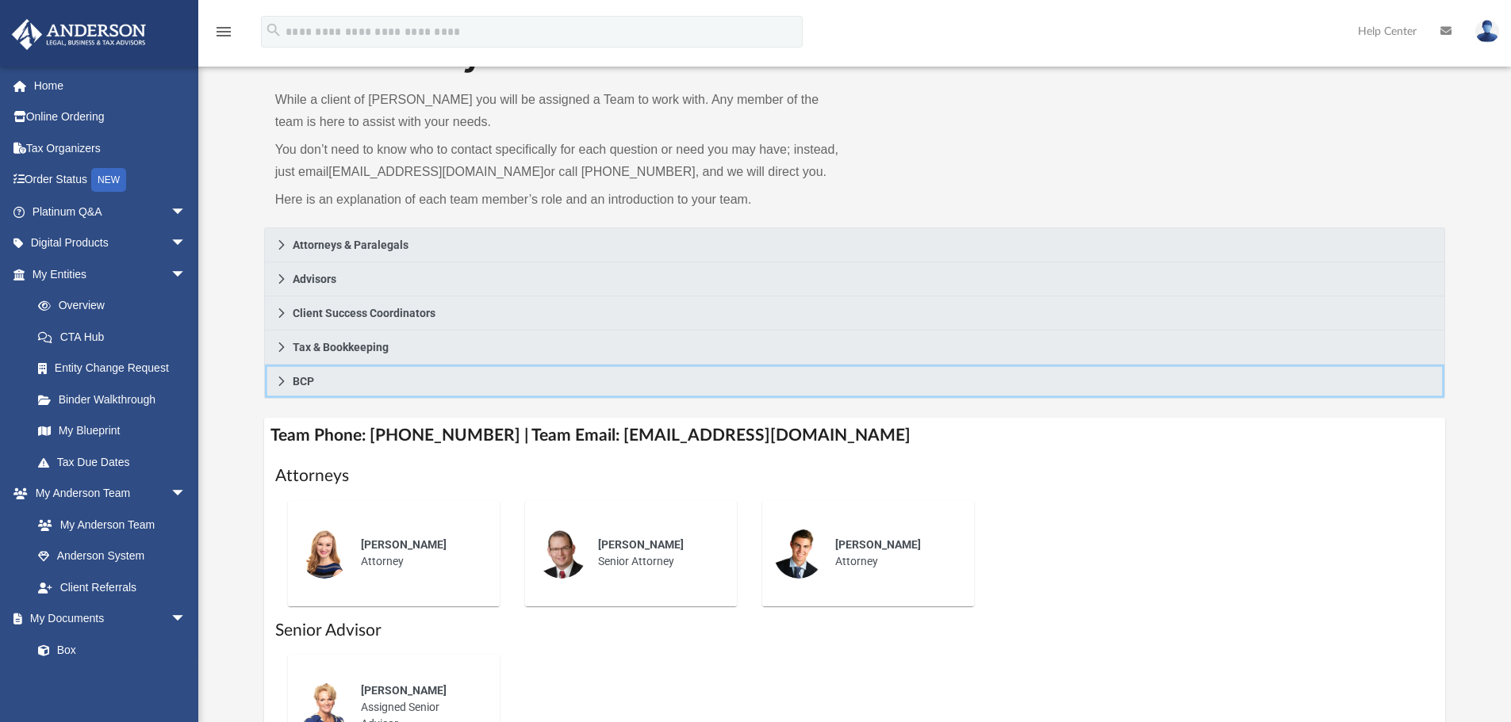
click at [283, 384] on icon at bounding box center [281, 381] width 11 height 11
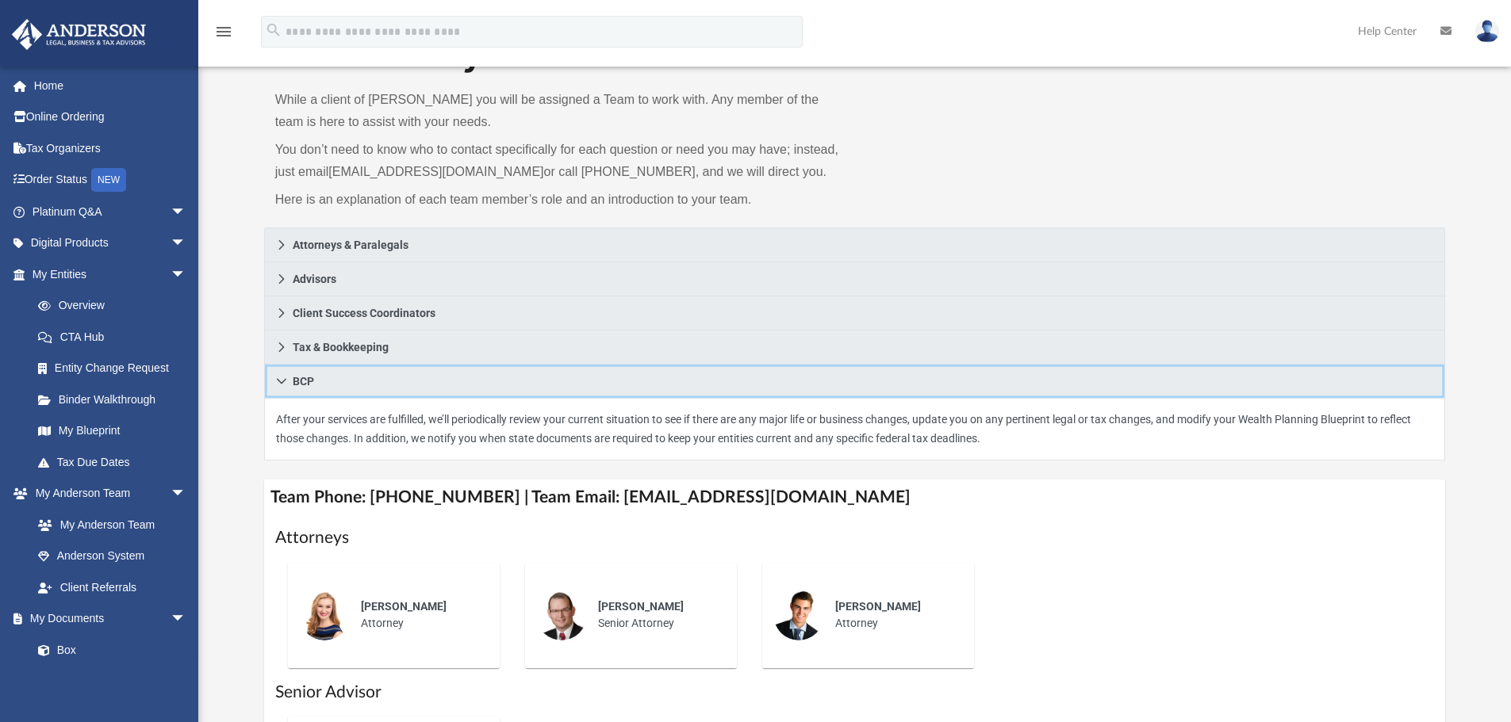
click at [282, 385] on icon at bounding box center [281, 381] width 11 height 11
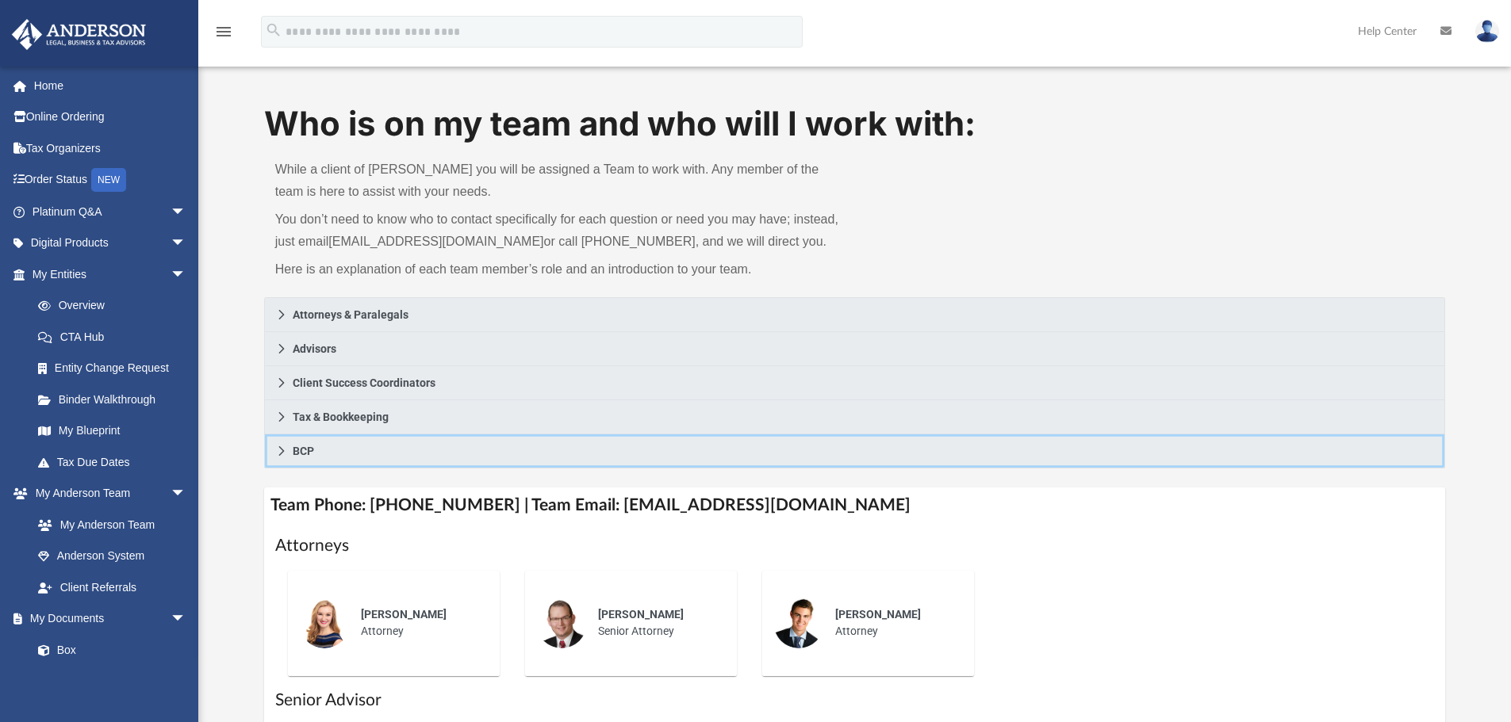
scroll to position [0, 0]
